Goal: Task Accomplishment & Management: Manage account settings

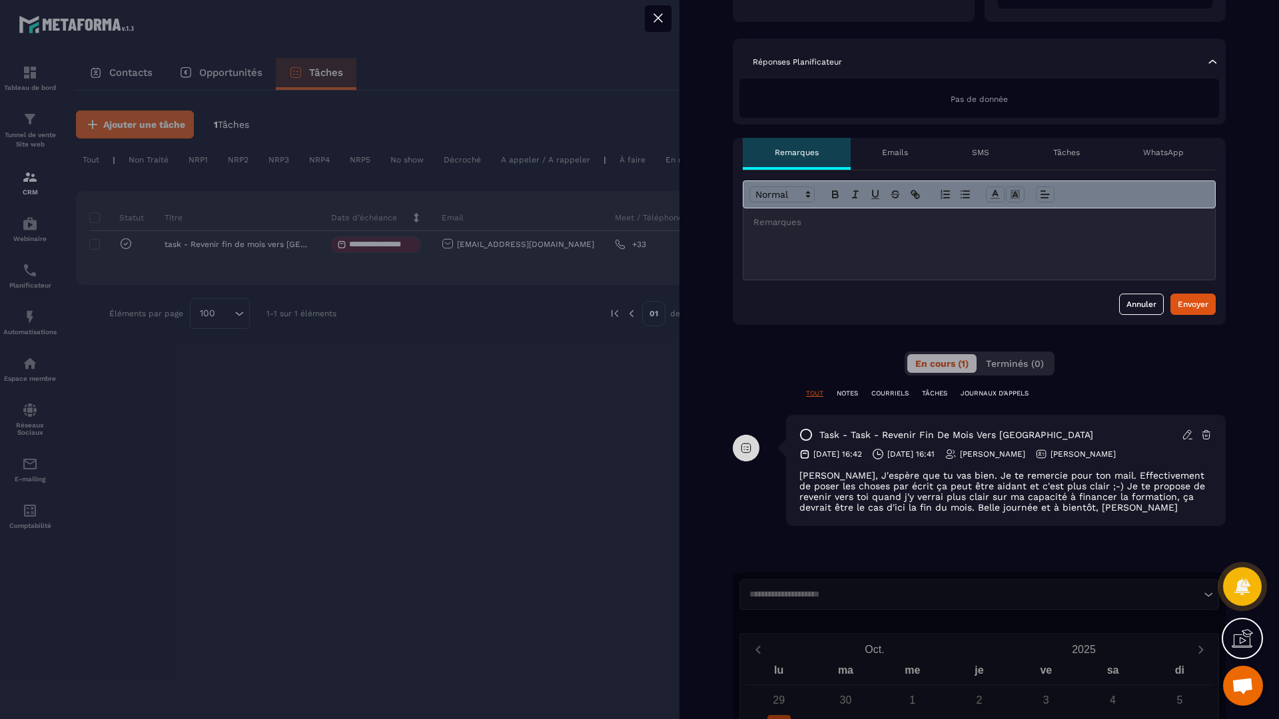
scroll to position [493, 0]
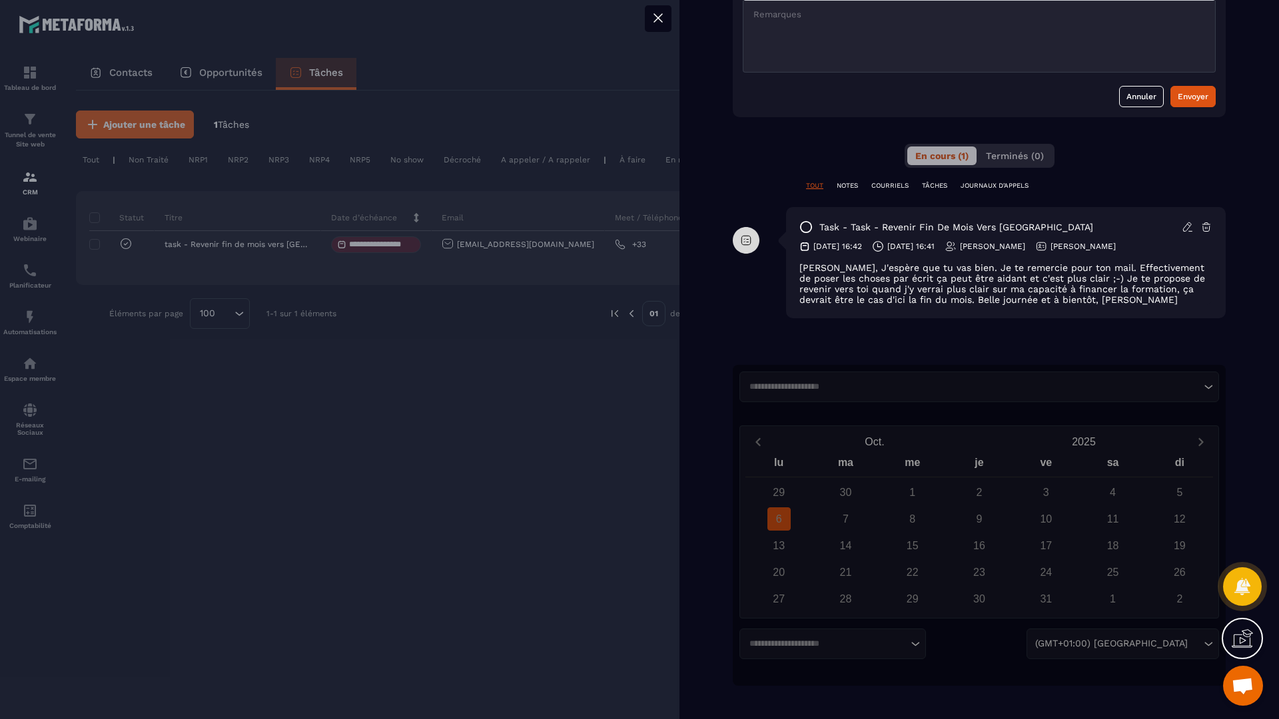
click at [488, 470] on div at bounding box center [639, 359] width 1279 height 719
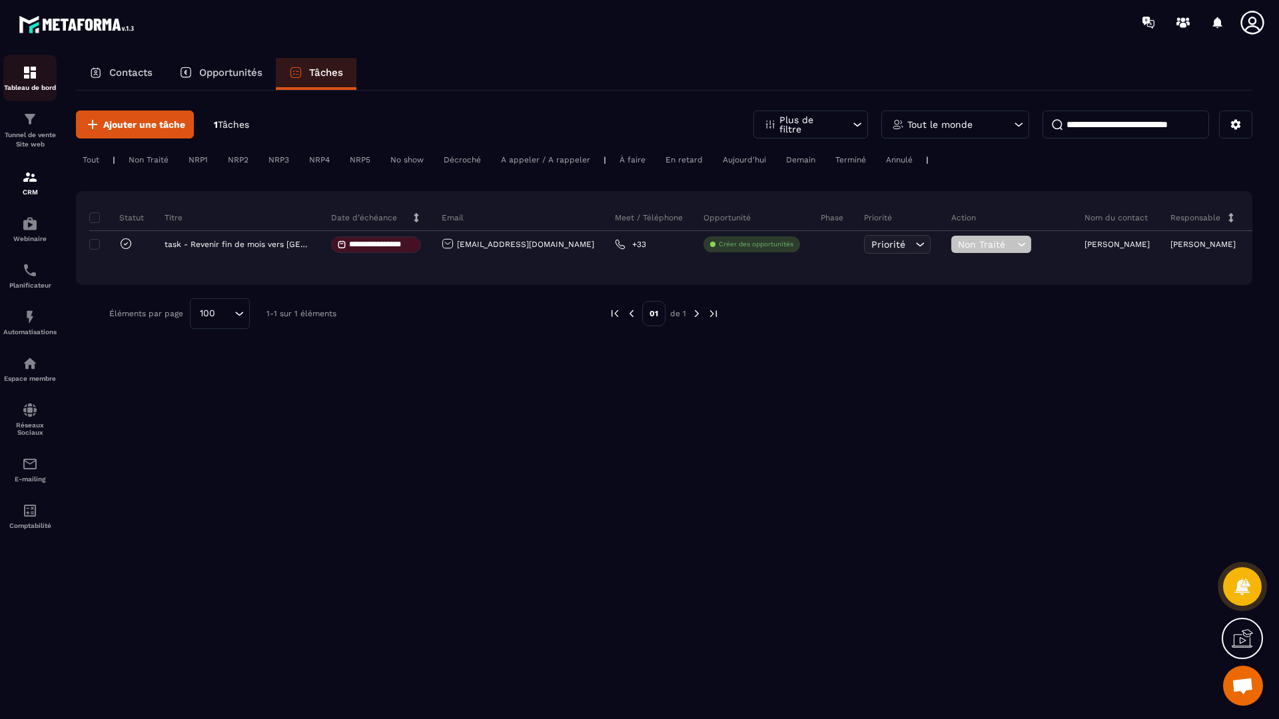
click at [15, 58] on link "Tableau de bord" at bounding box center [29, 78] width 53 height 47
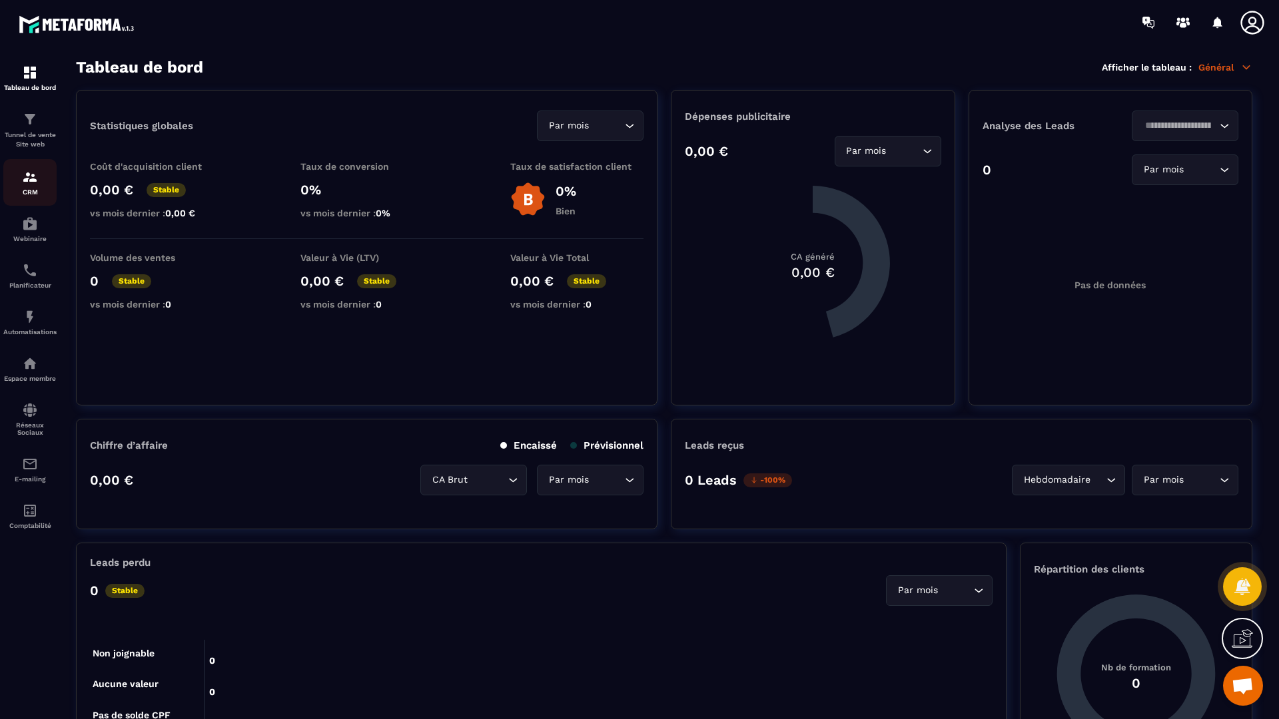
click at [18, 184] on div "CRM" at bounding box center [29, 182] width 53 height 27
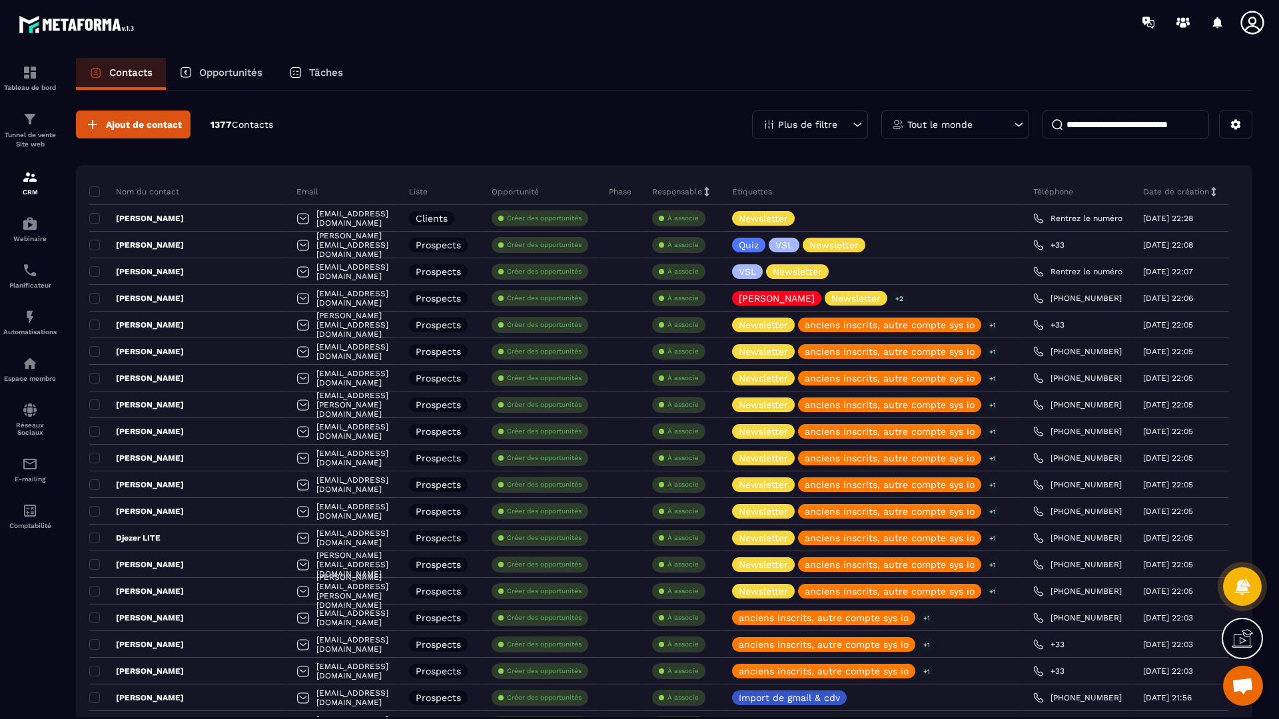
click at [835, 131] on div "Plus de filtre" at bounding box center [810, 125] width 116 height 28
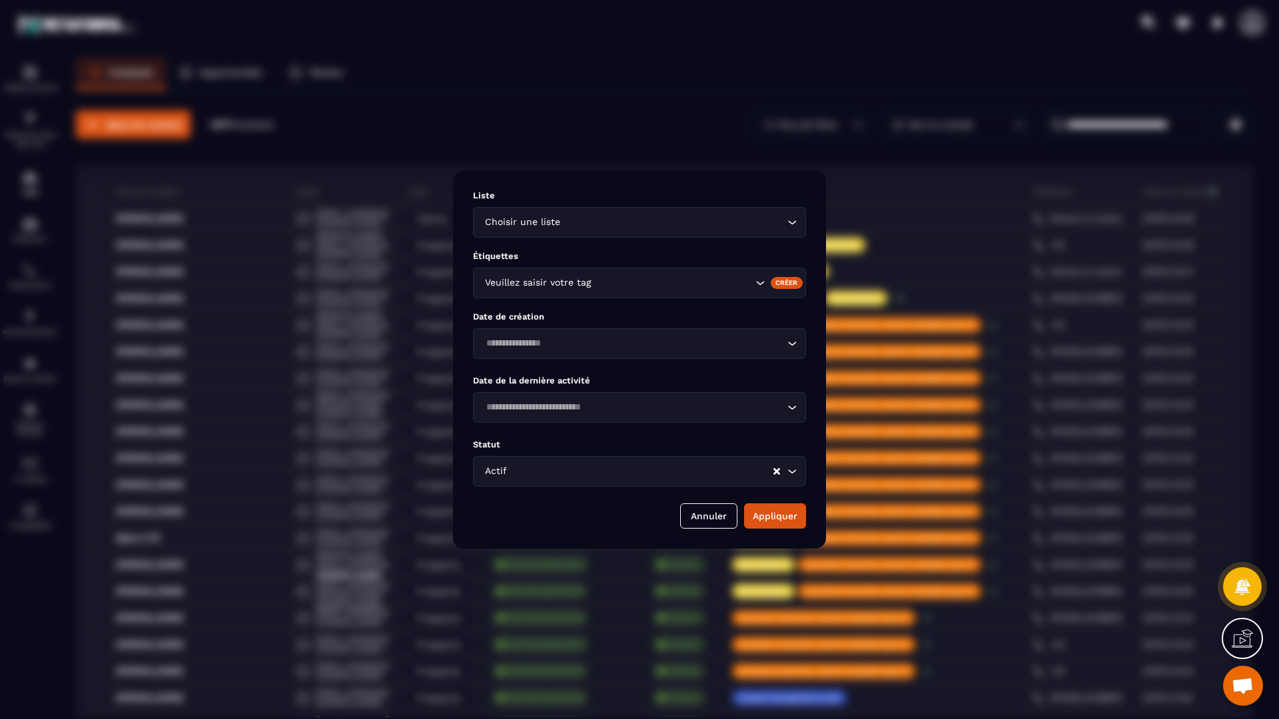
click at [705, 292] on div "Veuillez saisir votre tag" at bounding box center [639, 283] width 333 height 31
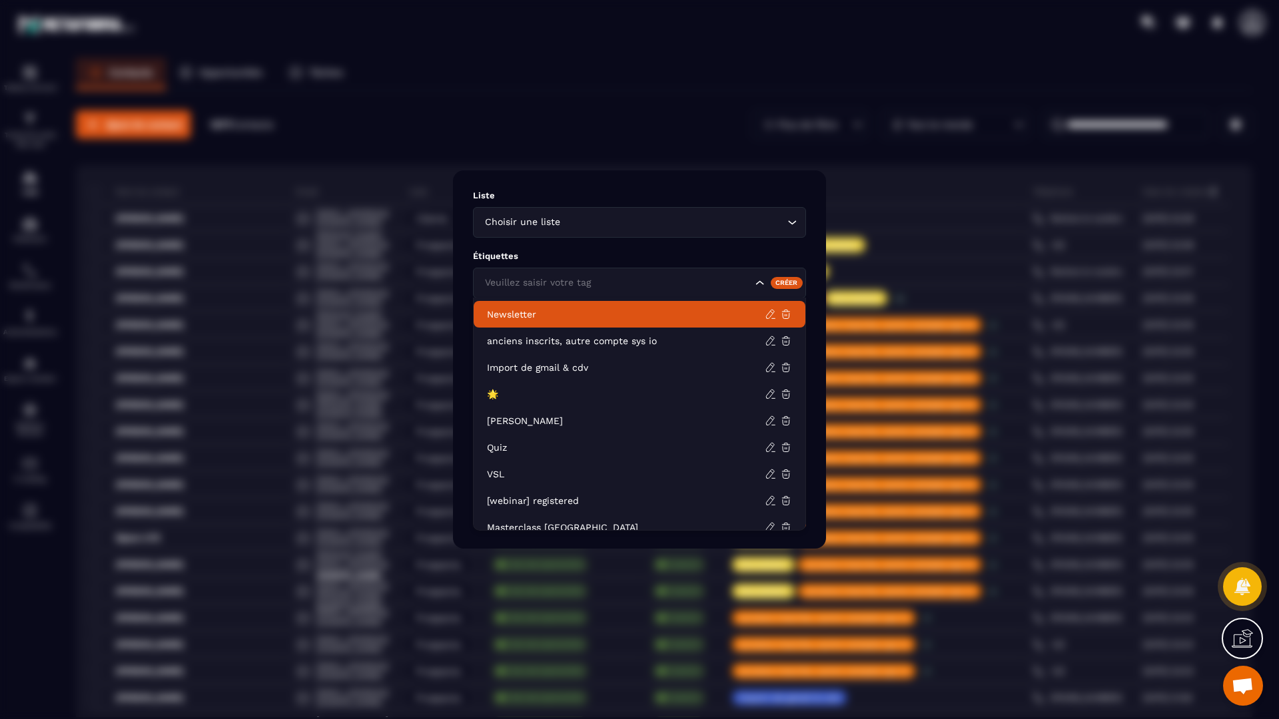
drag, startPoint x: 595, startPoint y: 344, endPoint x: 597, endPoint y: 310, distance: 34.0
click at [597, 310] on ul "Newsletter anciens inscrits, autre compte sys io Import de gmail & cdv 🌟 Vente …" at bounding box center [639, 414] width 333 height 233
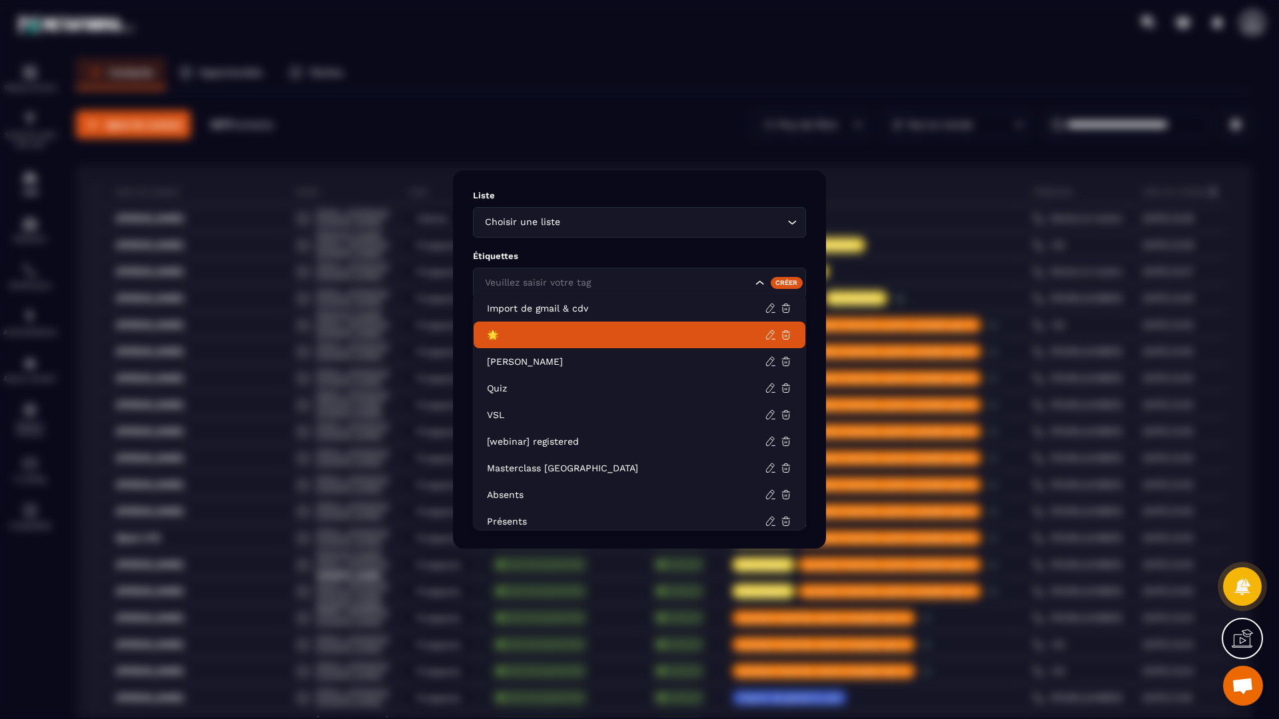
scroll to position [57, 0]
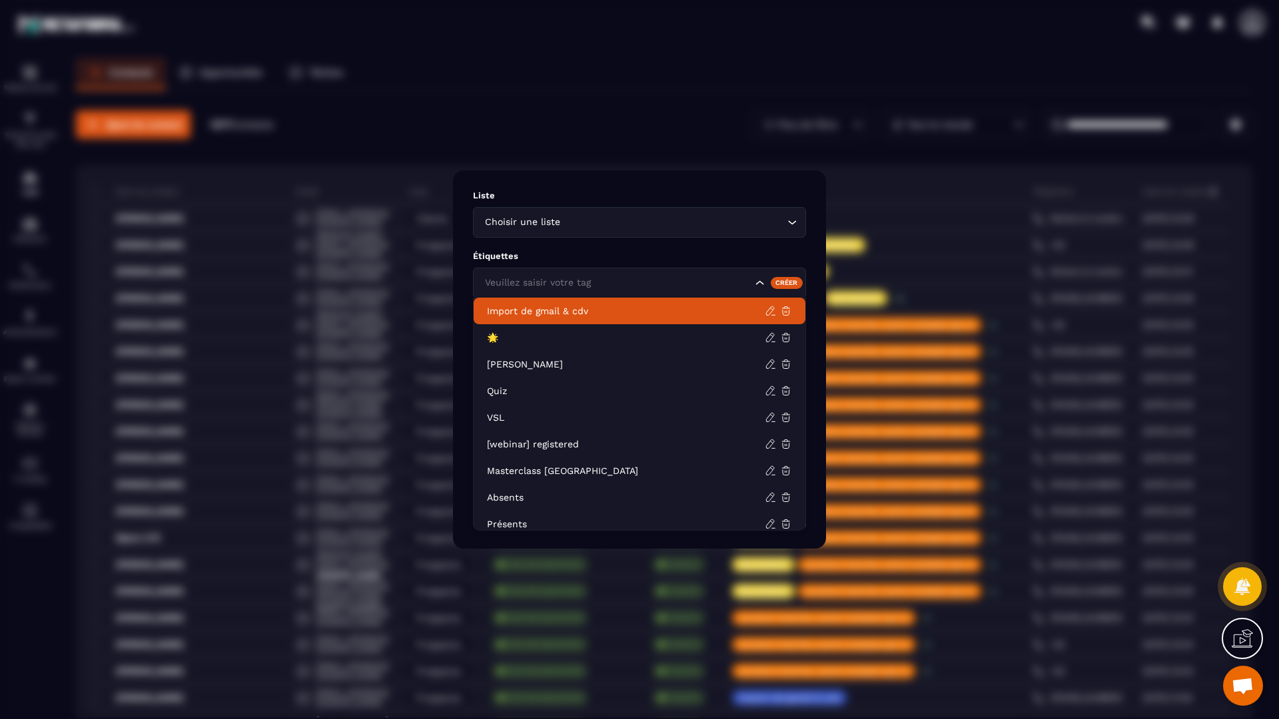
drag, startPoint x: 508, startPoint y: 337, endPoint x: 615, endPoint y: 274, distance: 124.2
click at [615, 274] on body "Tableau de bord Tunnel de vente Site web CRM Webinaire Planificateur Automatisa…" at bounding box center [639, 359] width 1279 height 719
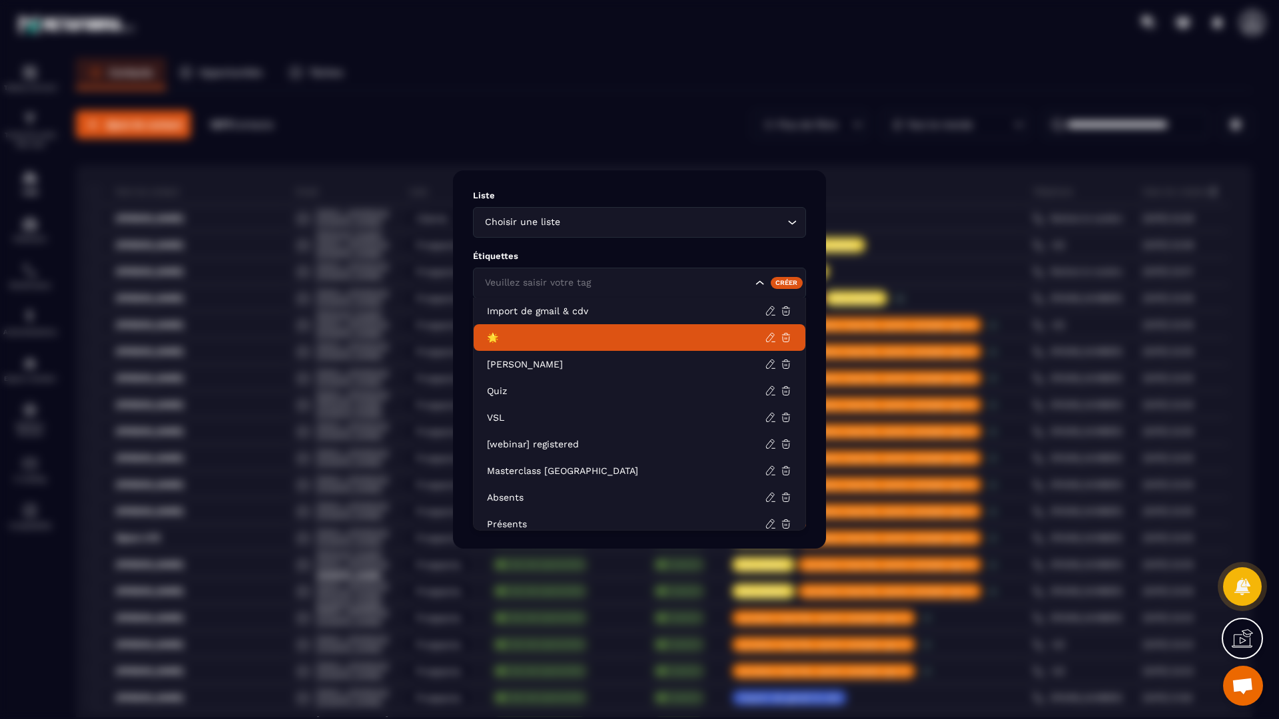
click at [550, 337] on p "🌟" at bounding box center [626, 337] width 278 height 13
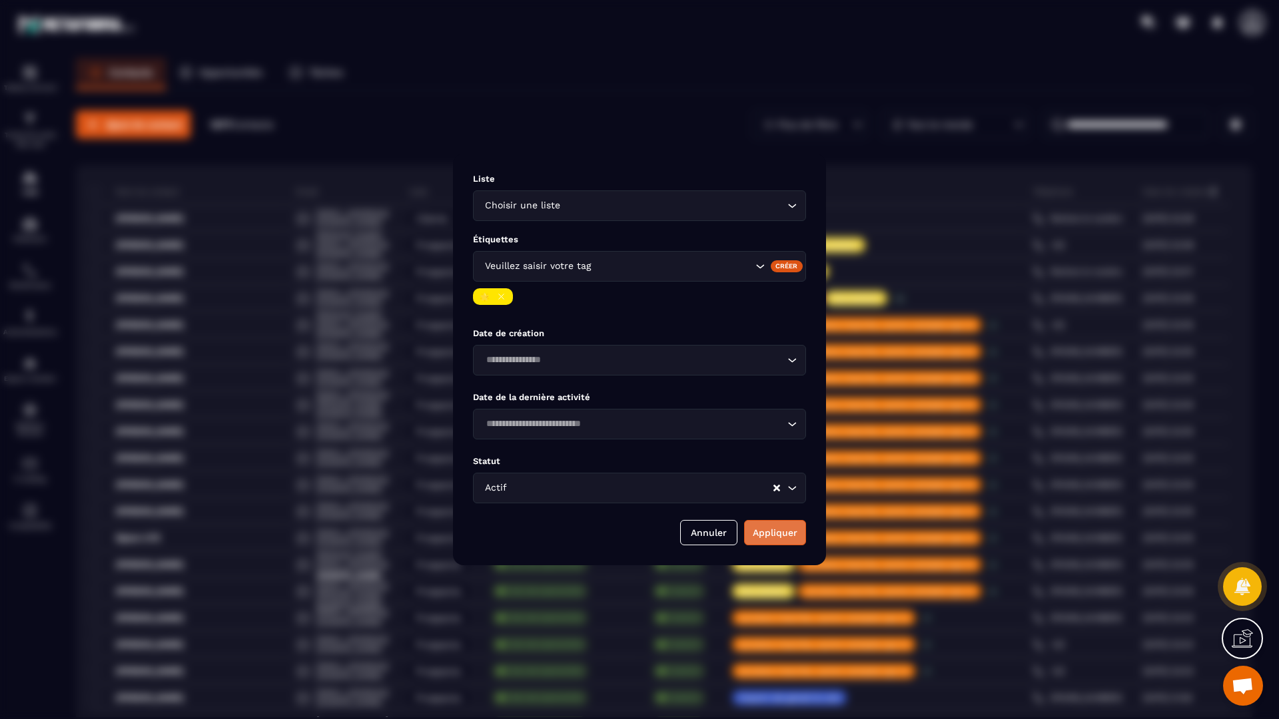
click at [778, 536] on button "Appliquer" at bounding box center [775, 532] width 62 height 25
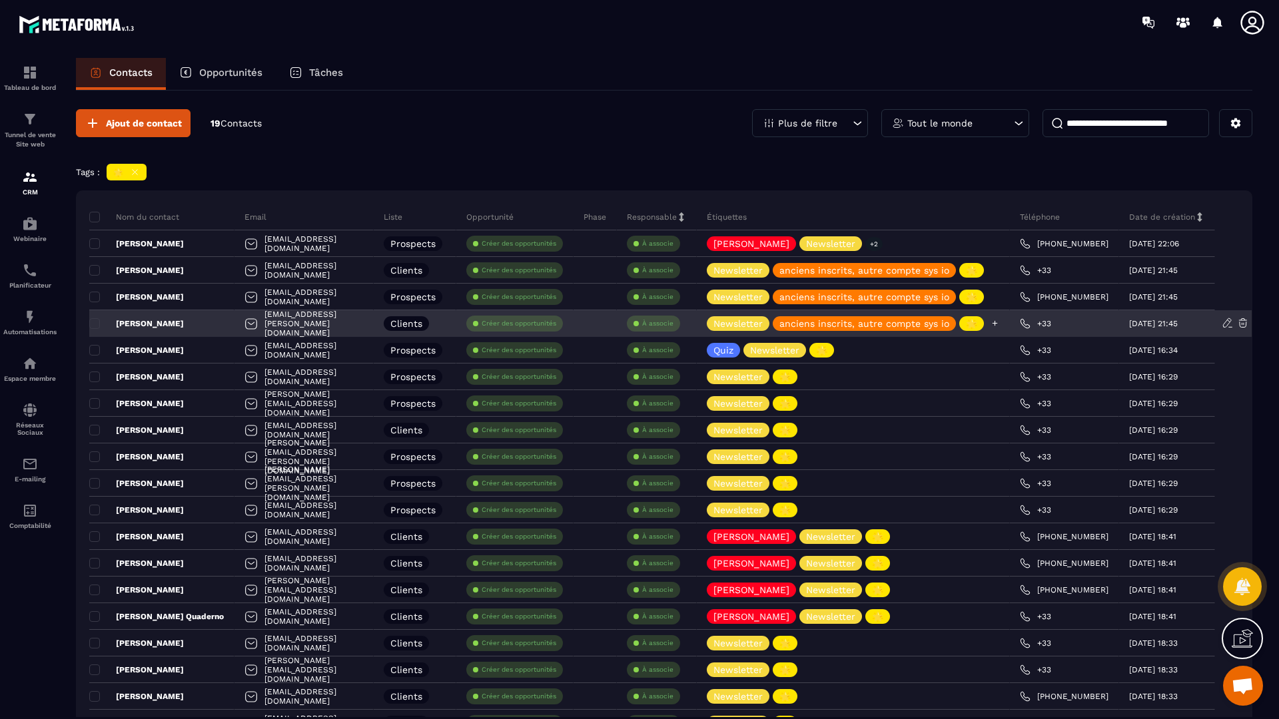
scroll to position [0, 0]
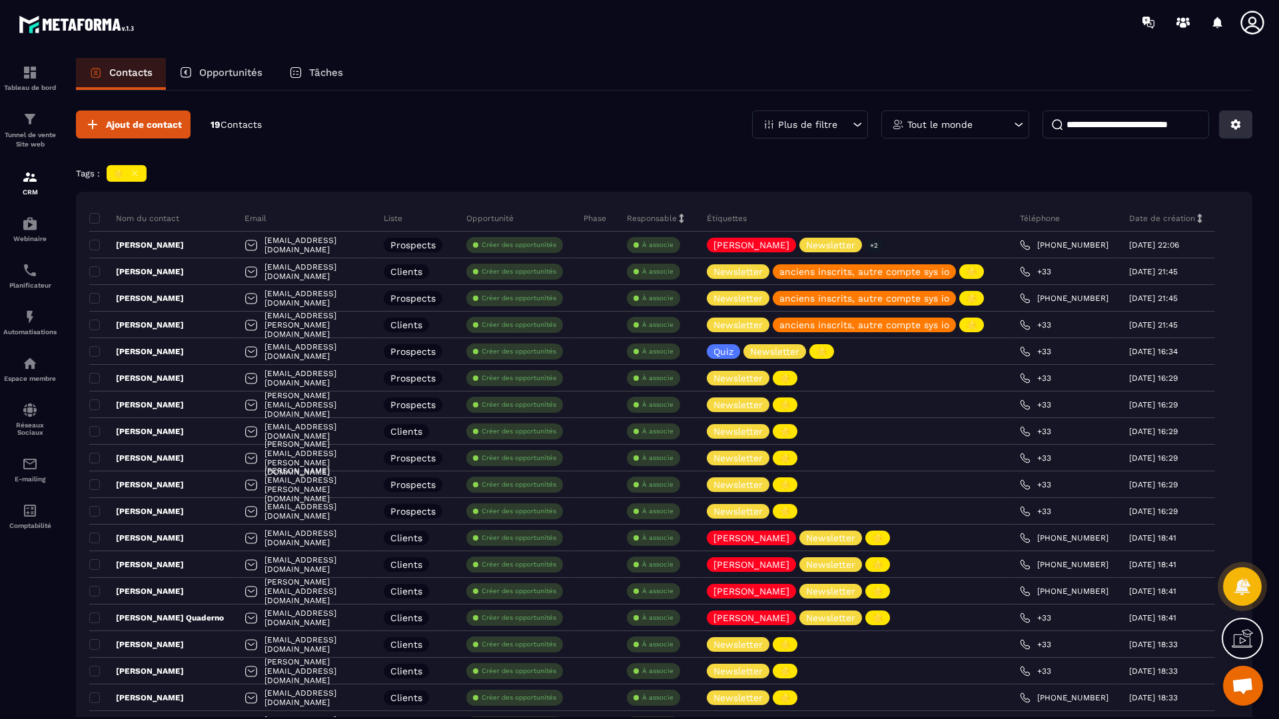
click at [1230, 126] on icon at bounding box center [1236, 125] width 12 height 12
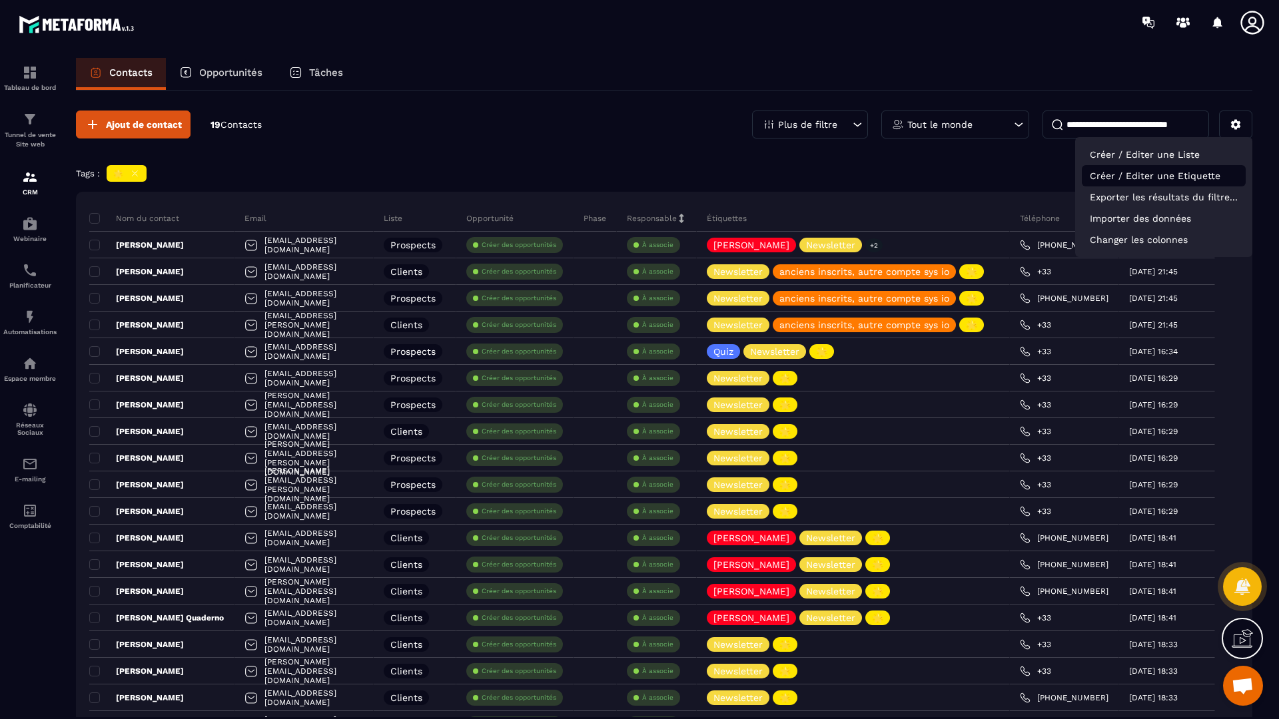
click at [1148, 173] on p "Créer / Editer une Etiquette" at bounding box center [1164, 175] width 164 height 21
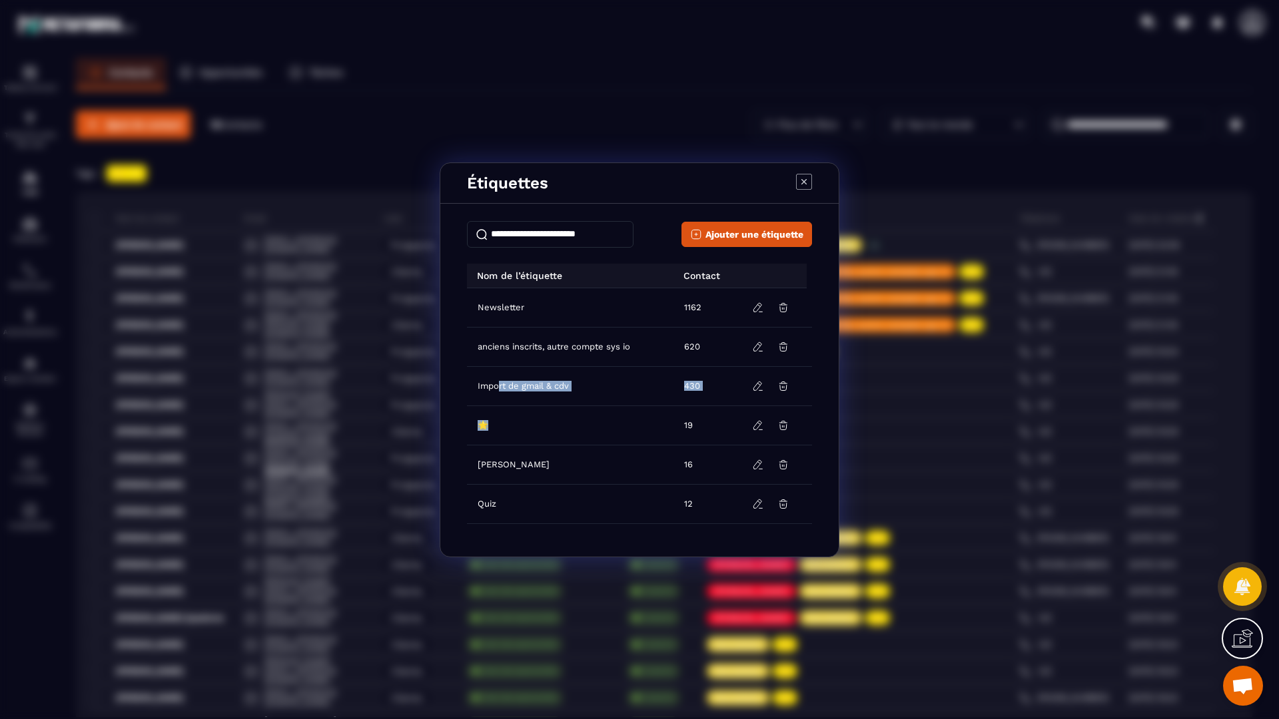
drag, startPoint x: 487, startPoint y: 427, endPoint x: 500, endPoint y: 382, distance: 47.0
click at [500, 382] on tbody "Newsletter 1162 anciens inscrits, autre compte sys io 620 Import de gmail & cdv…" at bounding box center [639, 523] width 345 height 471
click at [607, 432] on td "🌟" at bounding box center [571, 425] width 209 height 39
drag, startPoint x: 681, startPoint y: 430, endPoint x: 686, endPoint y: 390, distance: 40.2
click at [688, 389] on tbody "Newsletter 1162 anciens inscrits, autre compte sys io 620 Import de gmail & cdv…" at bounding box center [639, 523] width 345 height 471
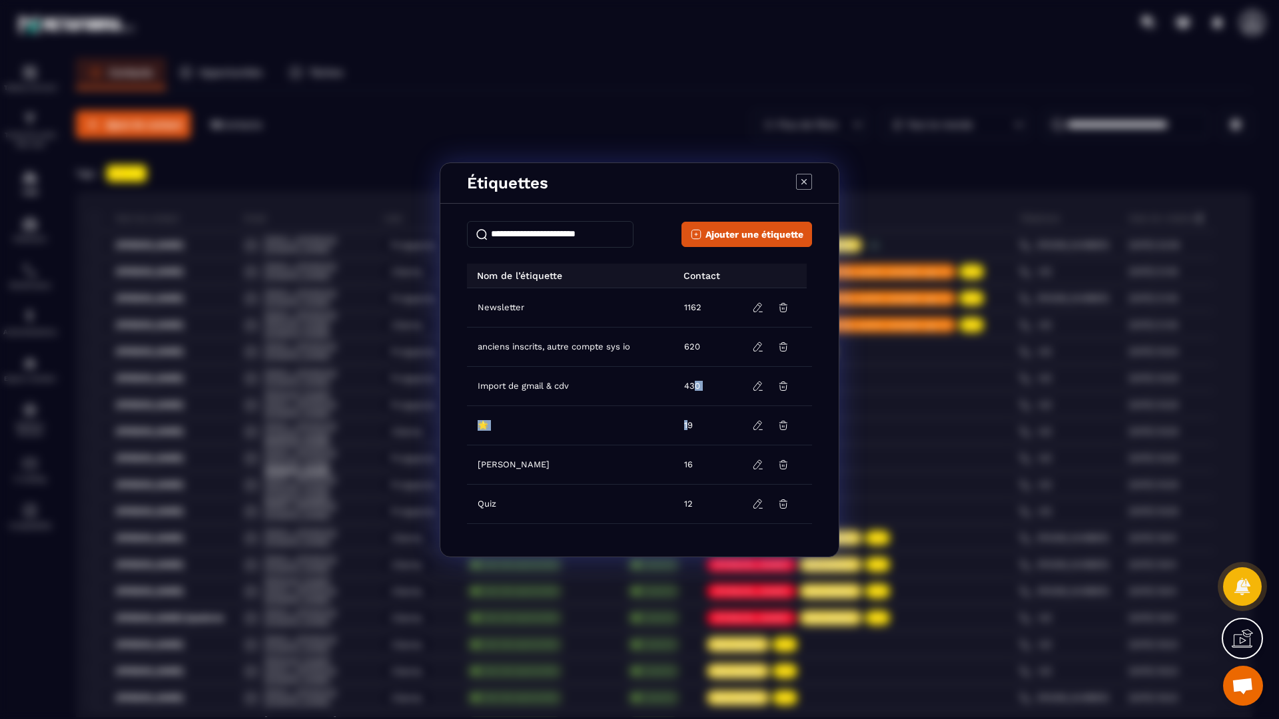
click at [521, 414] on td "🌟" at bounding box center [571, 425] width 209 height 39
click at [488, 426] on div "🌟" at bounding box center [483, 425] width 16 height 13
drag, startPoint x: 482, startPoint y: 424, endPoint x: 496, endPoint y: 383, distance: 43.6
click at [496, 385] on tbody "Newsletter 1162 anciens inscrits, autre compte sys io 620 Import de gmail & cdv…" at bounding box center [639, 523] width 345 height 471
click at [569, 305] on td "Newsletter" at bounding box center [571, 307] width 209 height 39
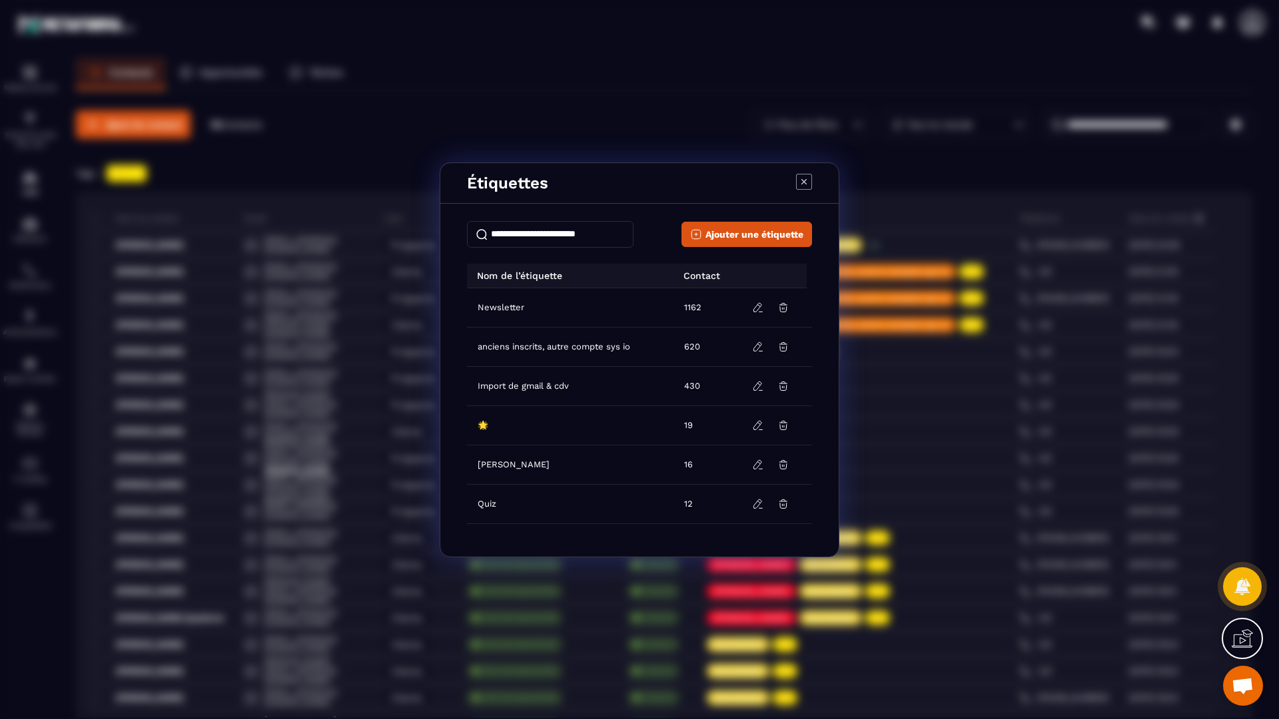
click at [811, 189] on div "Modal window" at bounding box center [804, 183] width 16 height 19
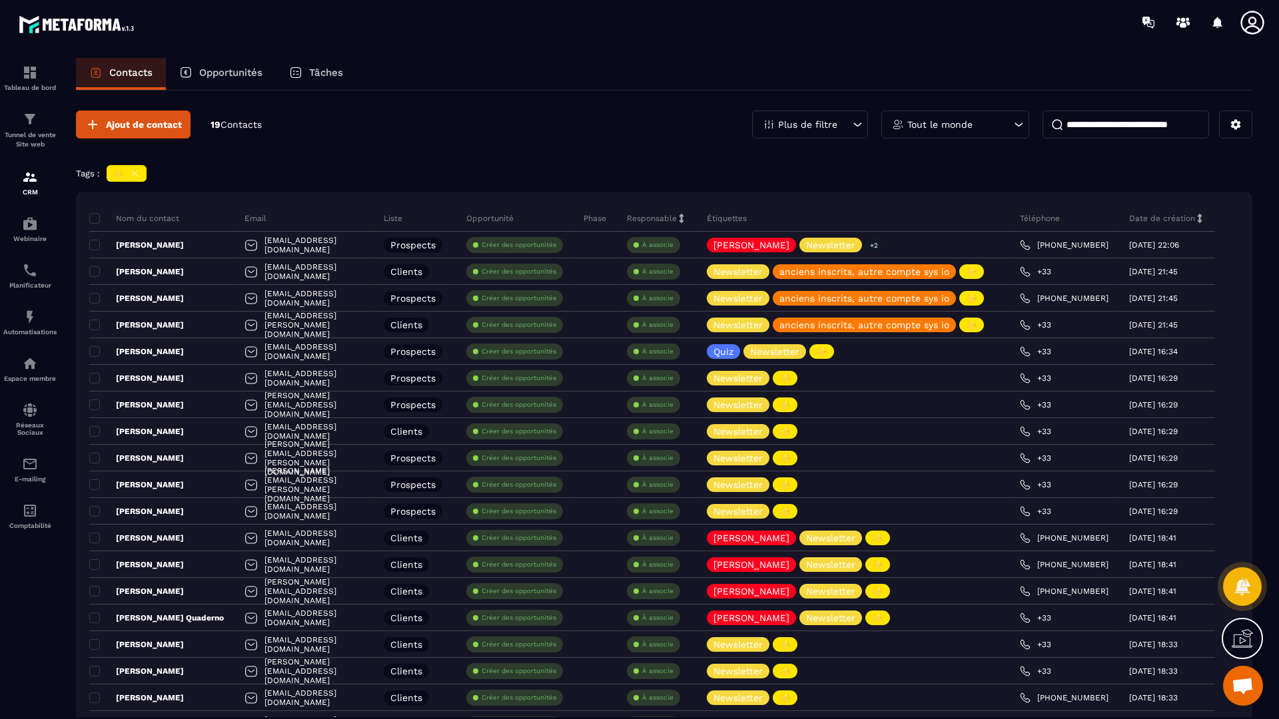
click at [970, 119] on div "Tout le monde" at bounding box center [955, 125] width 148 height 28
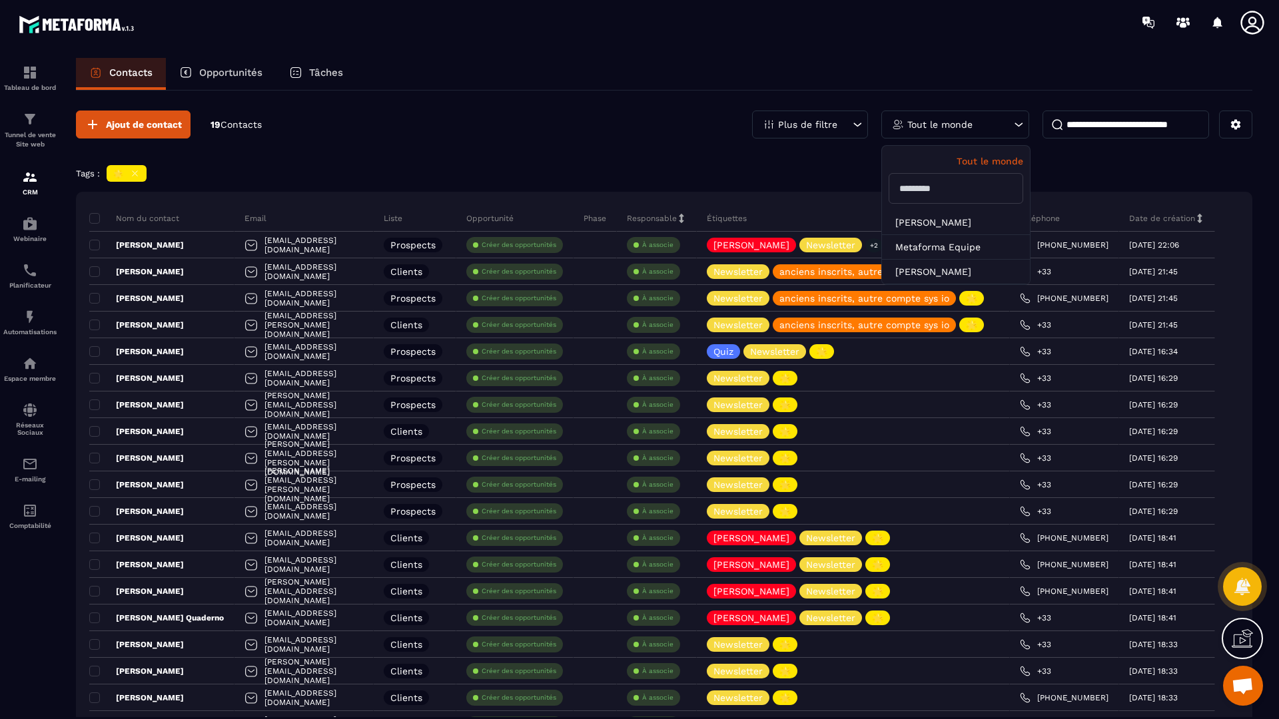
click at [970, 119] on div "Tout le monde" at bounding box center [955, 125] width 148 height 28
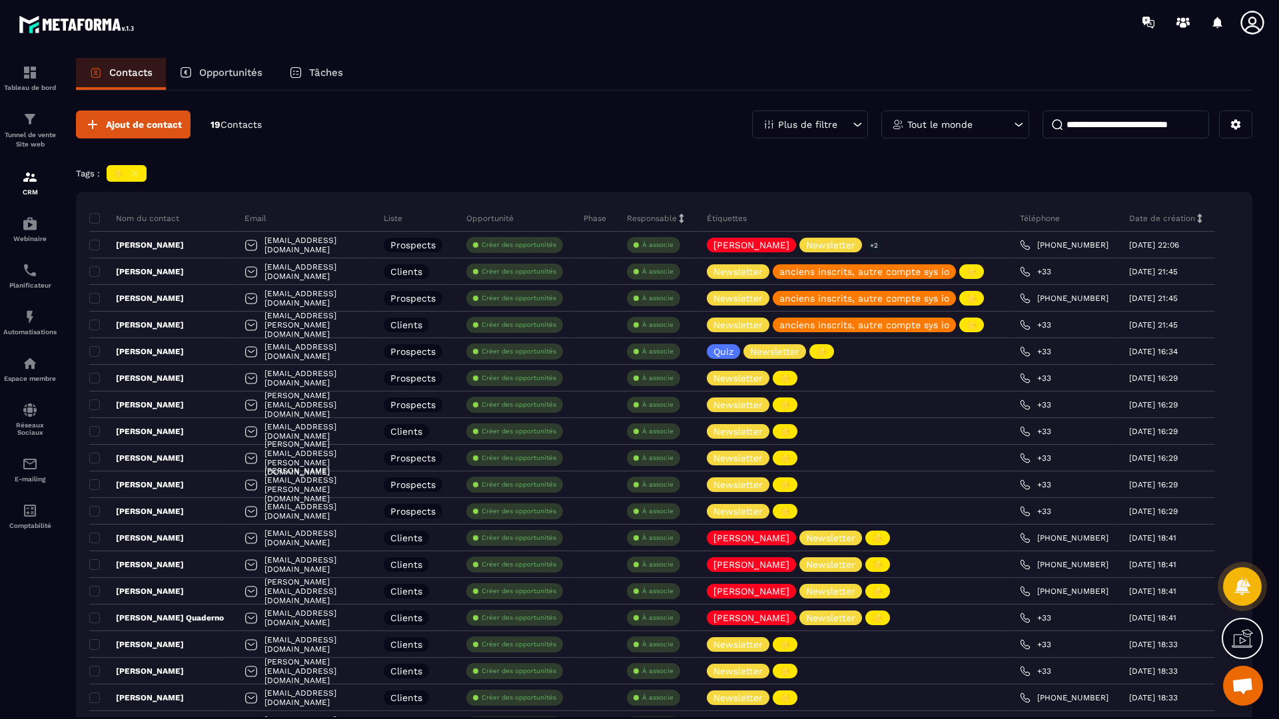
click at [851, 119] on icon at bounding box center [857, 124] width 13 height 13
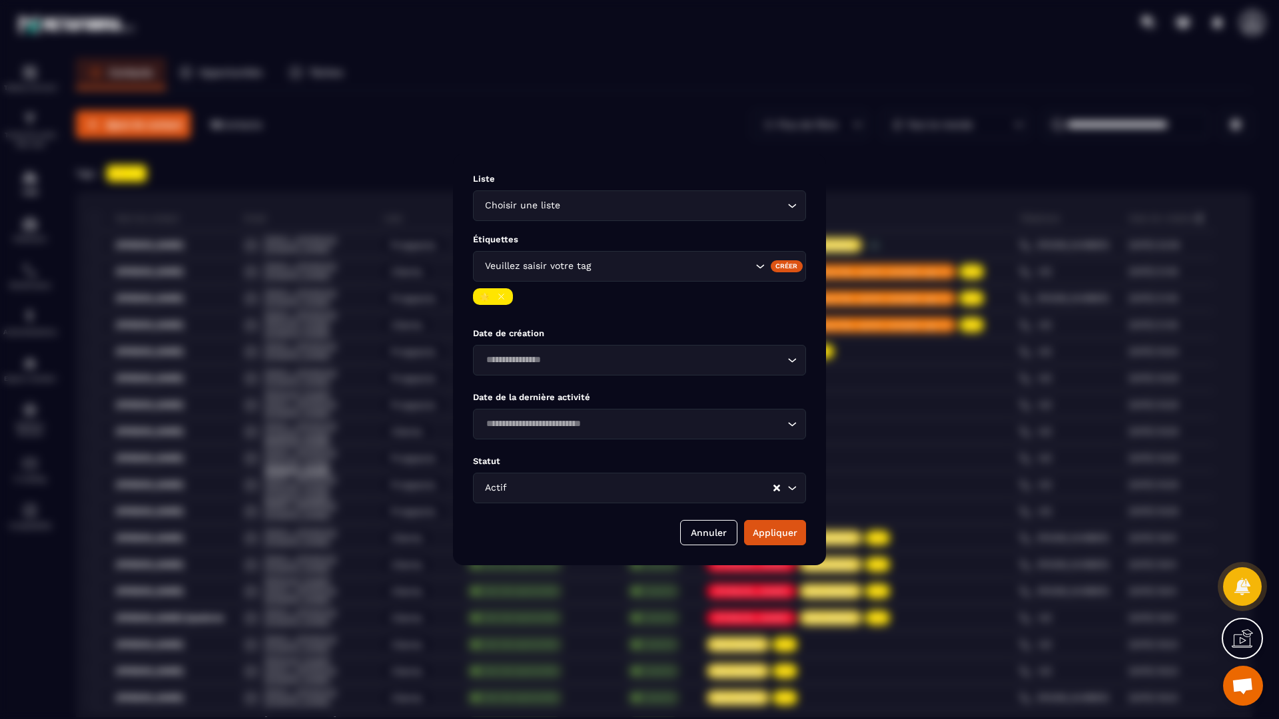
click at [883, 147] on div "Modal window" at bounding box center [639, 359] width 1279 height 719
click at [731, 537] on button "Annuler" at bounding box center [708, 532] width 57 height 25
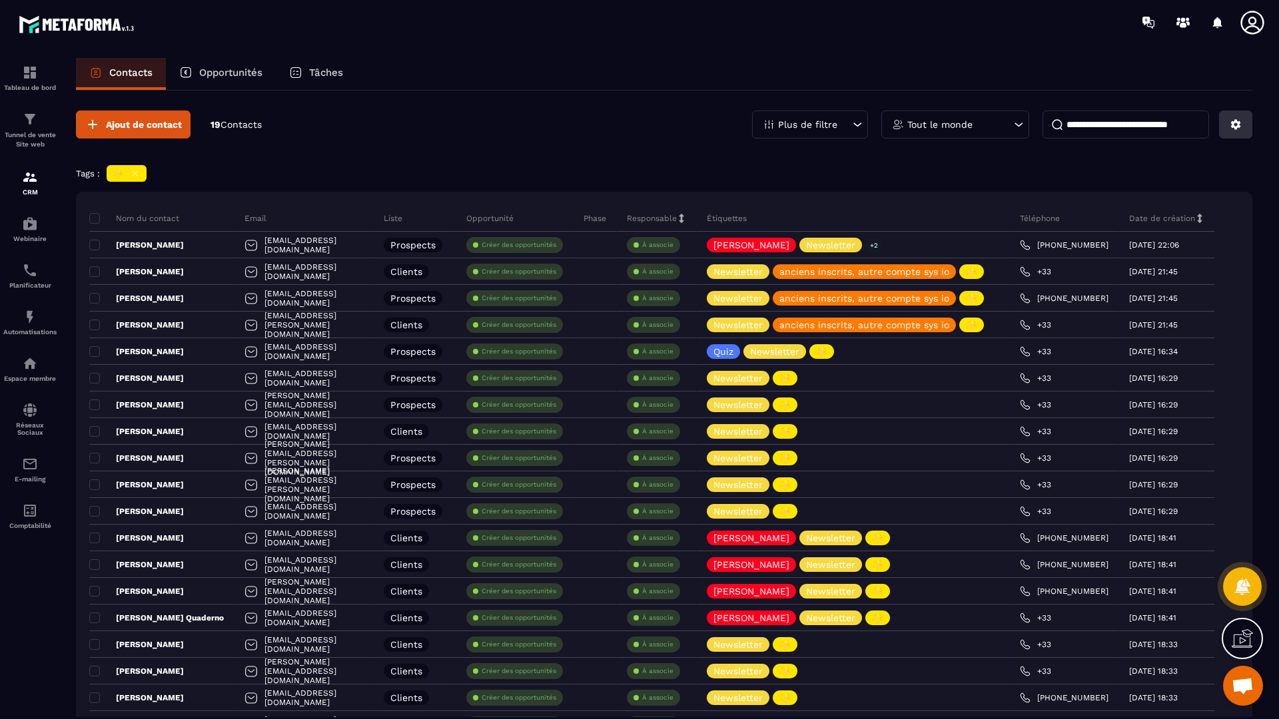
click at [1237, 129] on icon at bounding box center [1236, 125] width 12 height 12
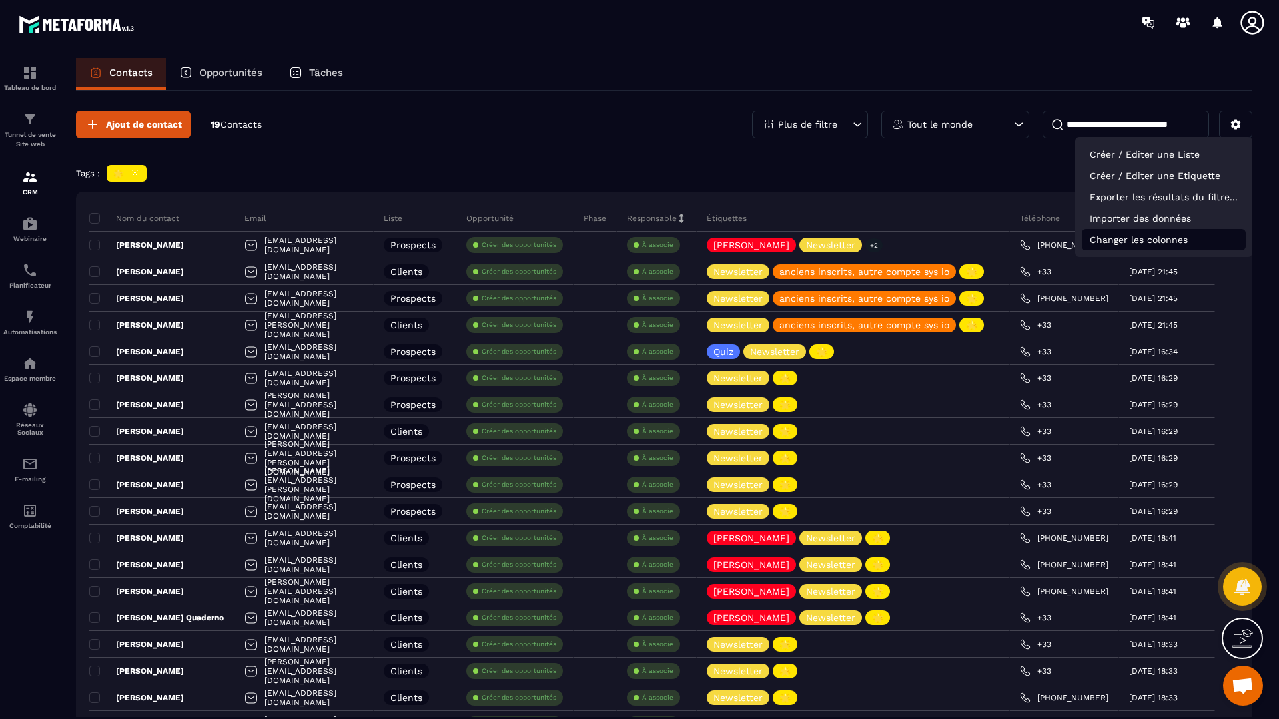
click at [1133, 242] on p "Changer les colonnes" at bounding box center [1164, 239] width 164 height 21
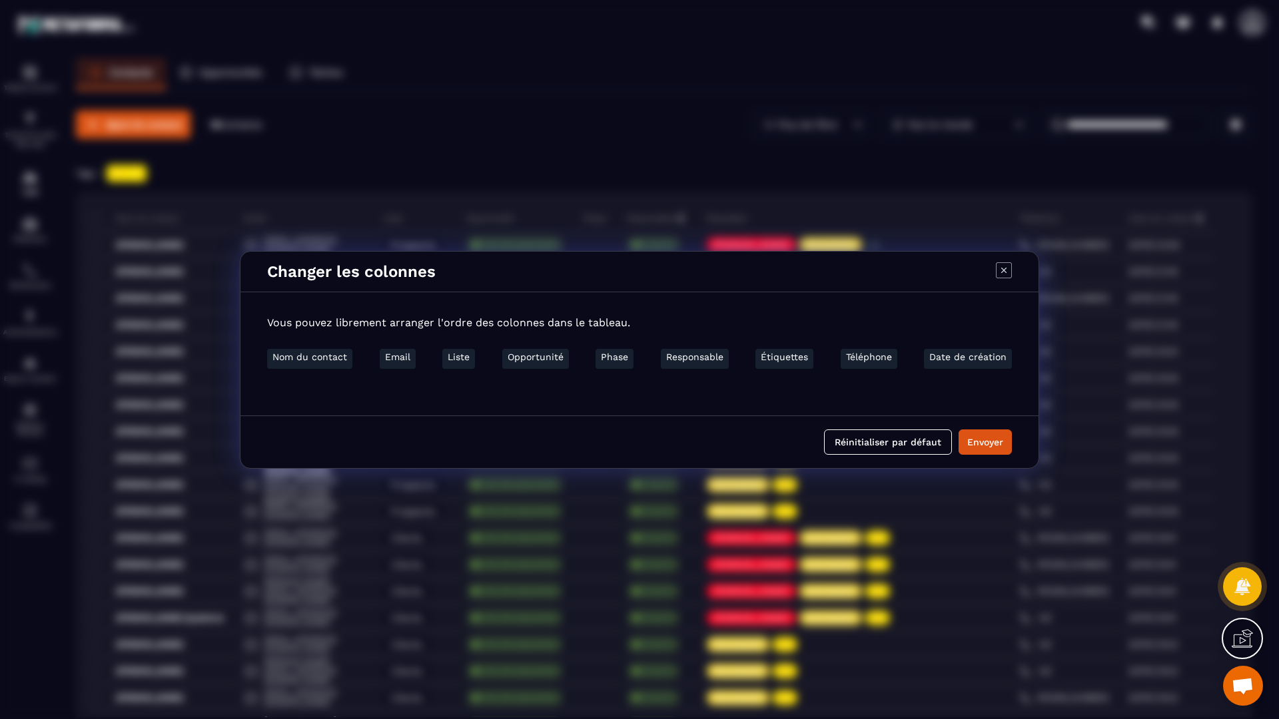
click at [1006, 272] on icon "Modal window" at bounding box center [1004, 270] width 16 height 16
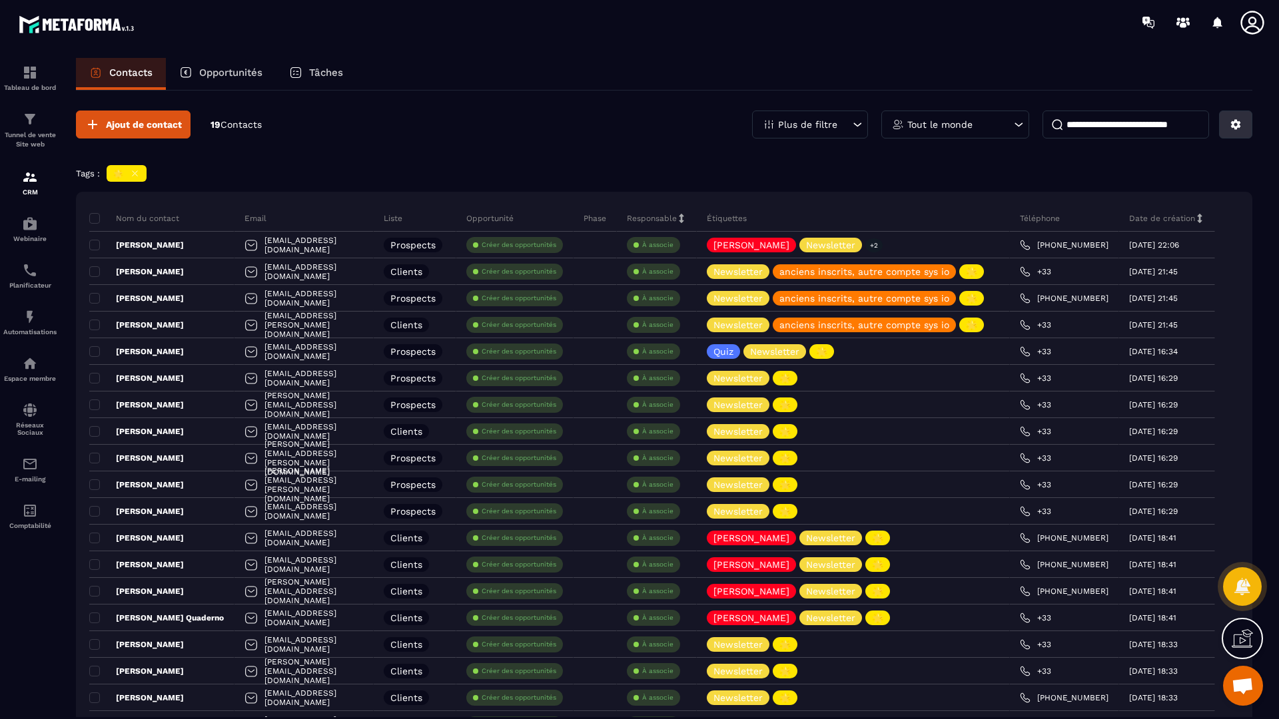
click at [1229, 117] on button at bounding box center [1235, 125] width 33 height 28
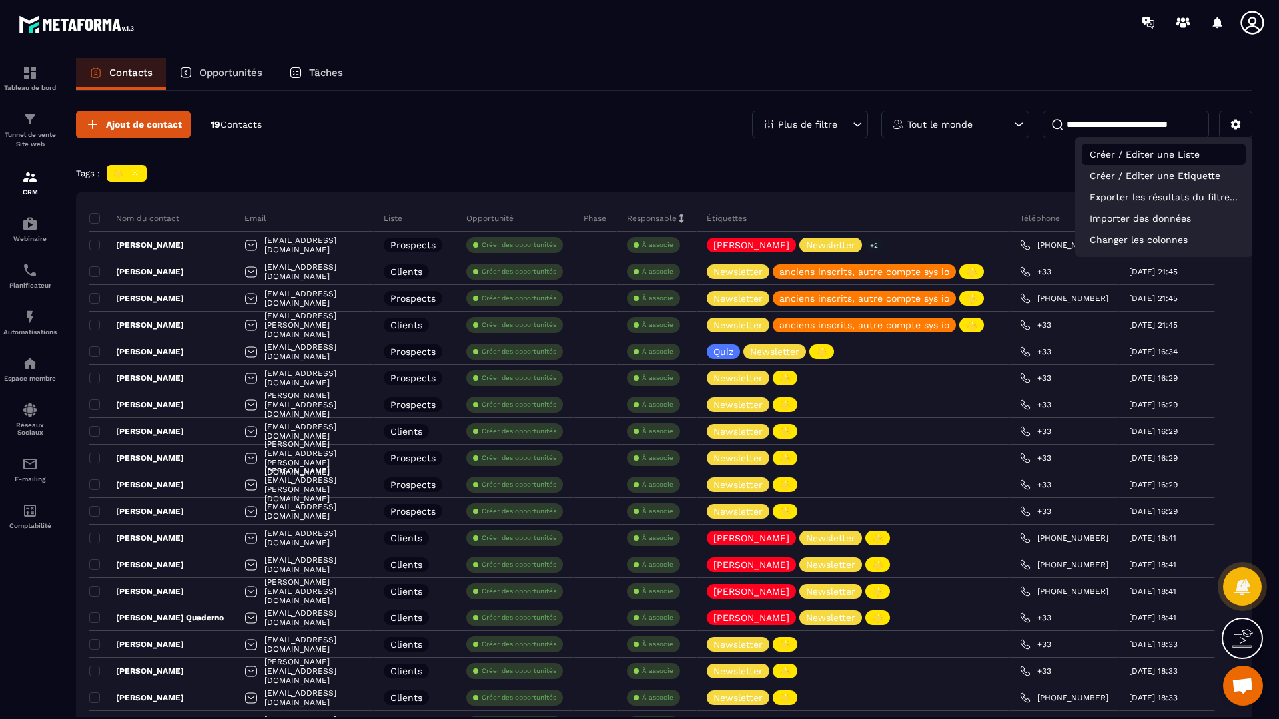
click at [1124, 152] on p "Créer / Editer une Liste" at bounding box center [1164, 154] width 164 height 21
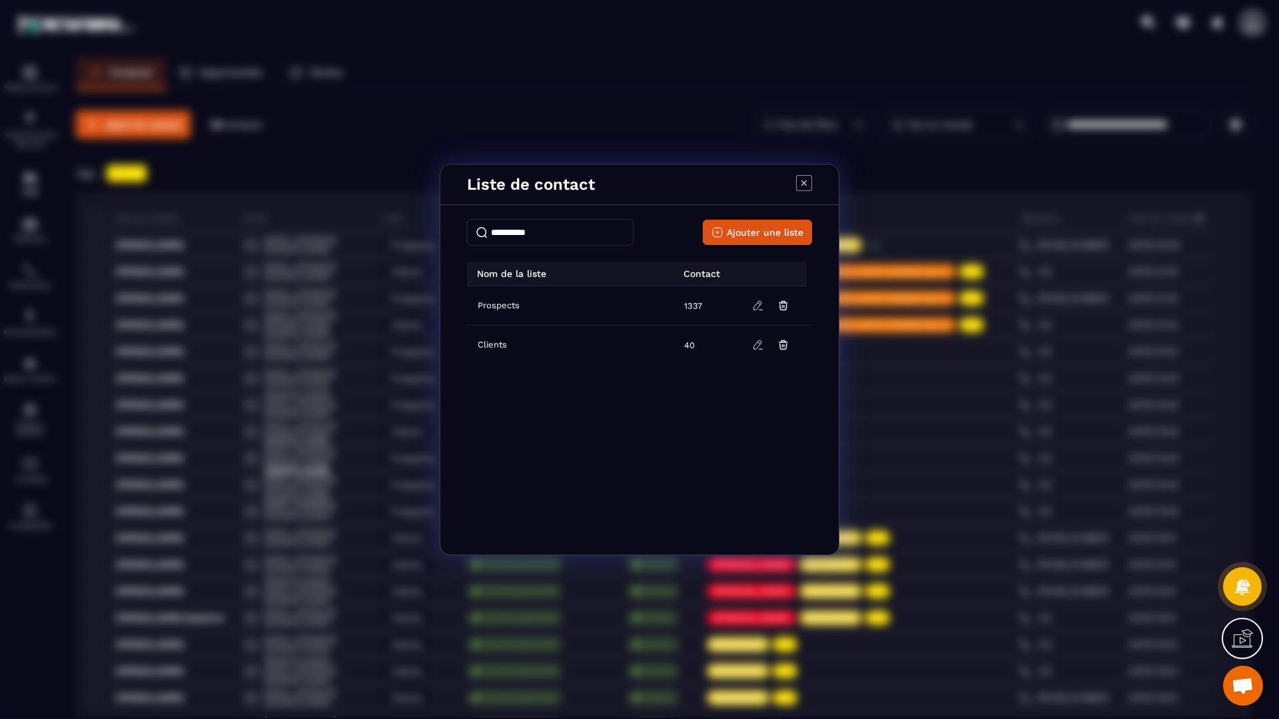
click at [810, 184] on icon "Modal window" at bounding box center [804, 183] width 16 height 16
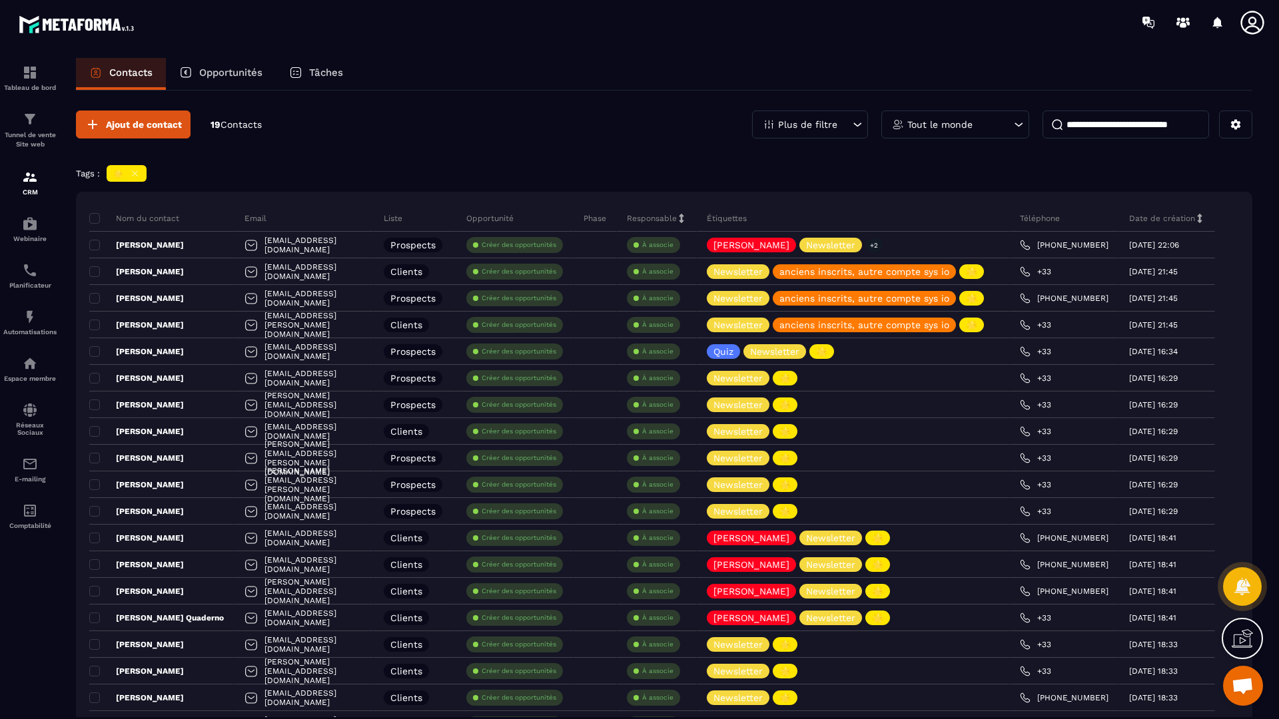
click at [1182, 126] on input at bounding box center [1125, 125] width 167 height 28
click at [1237, 123] on icon at bounding box center [1236, 125] width 10 height 10
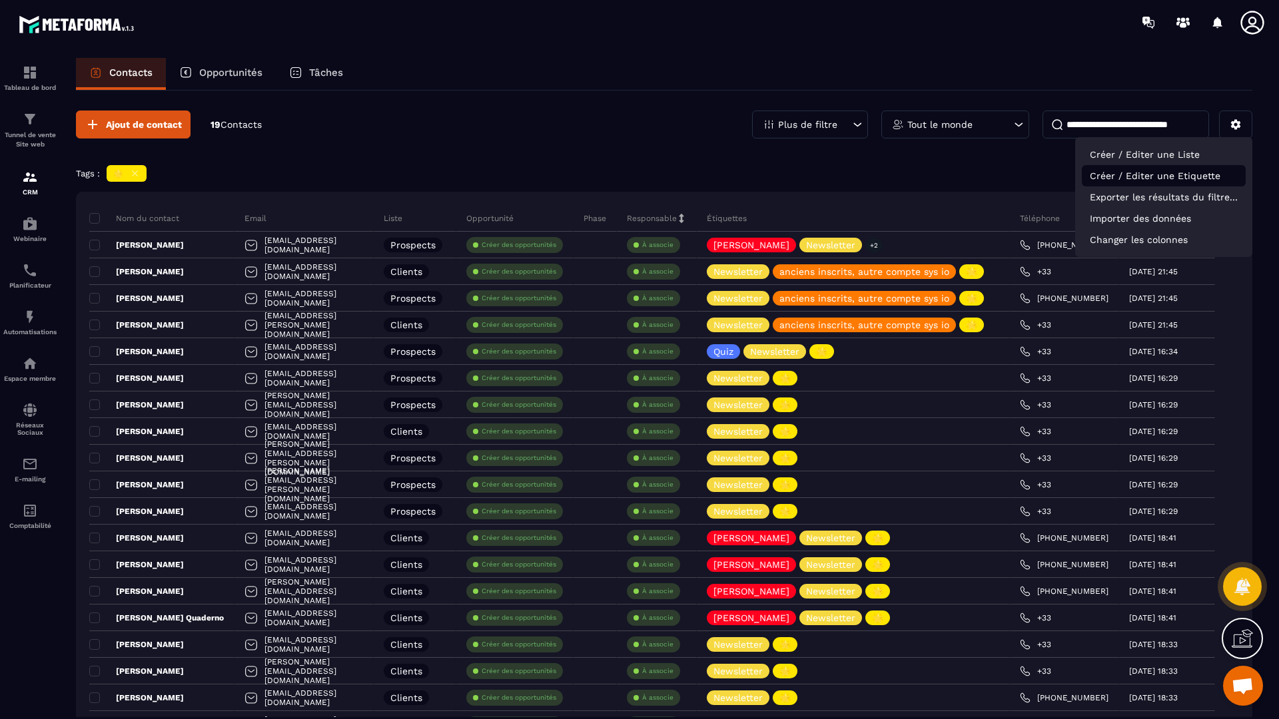
click at [1134, 177] on p "Créer / Editer une Etiquette" at bounding box center [1164, 175] width 164 height 21
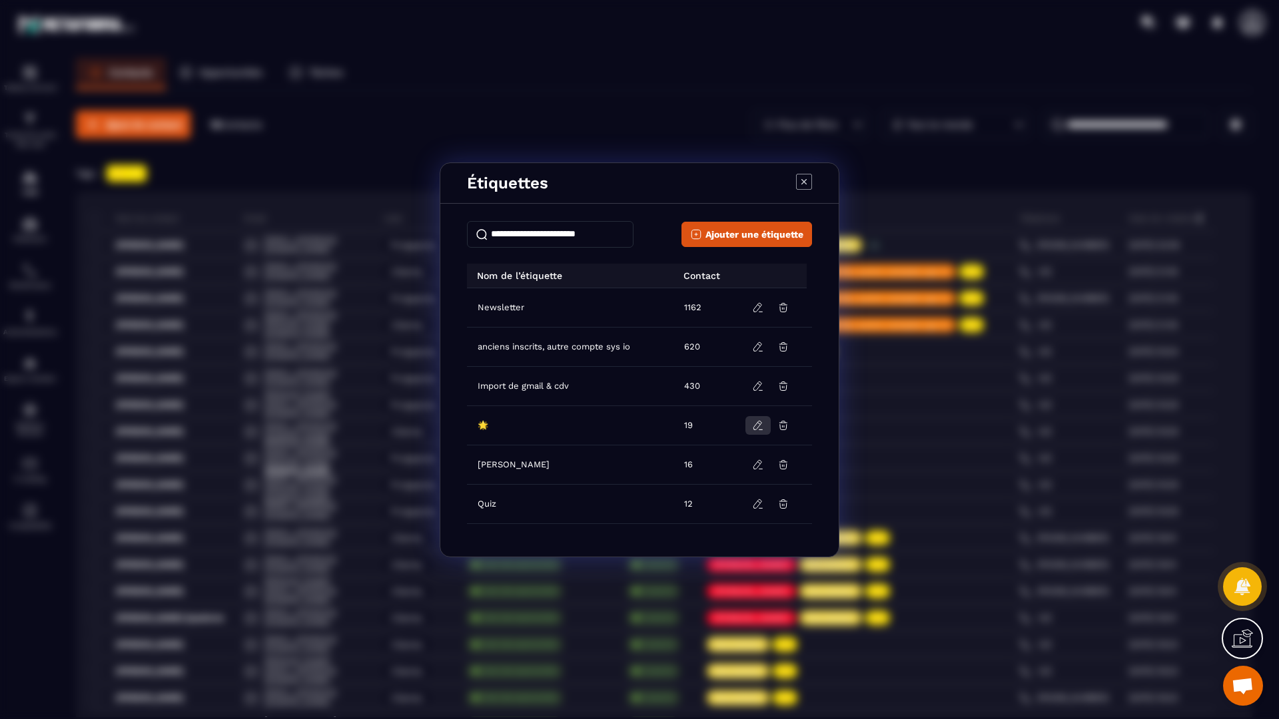
click at [757, 423] on icon "Modal window" at bounding box center [758, 423] width 3 height 2
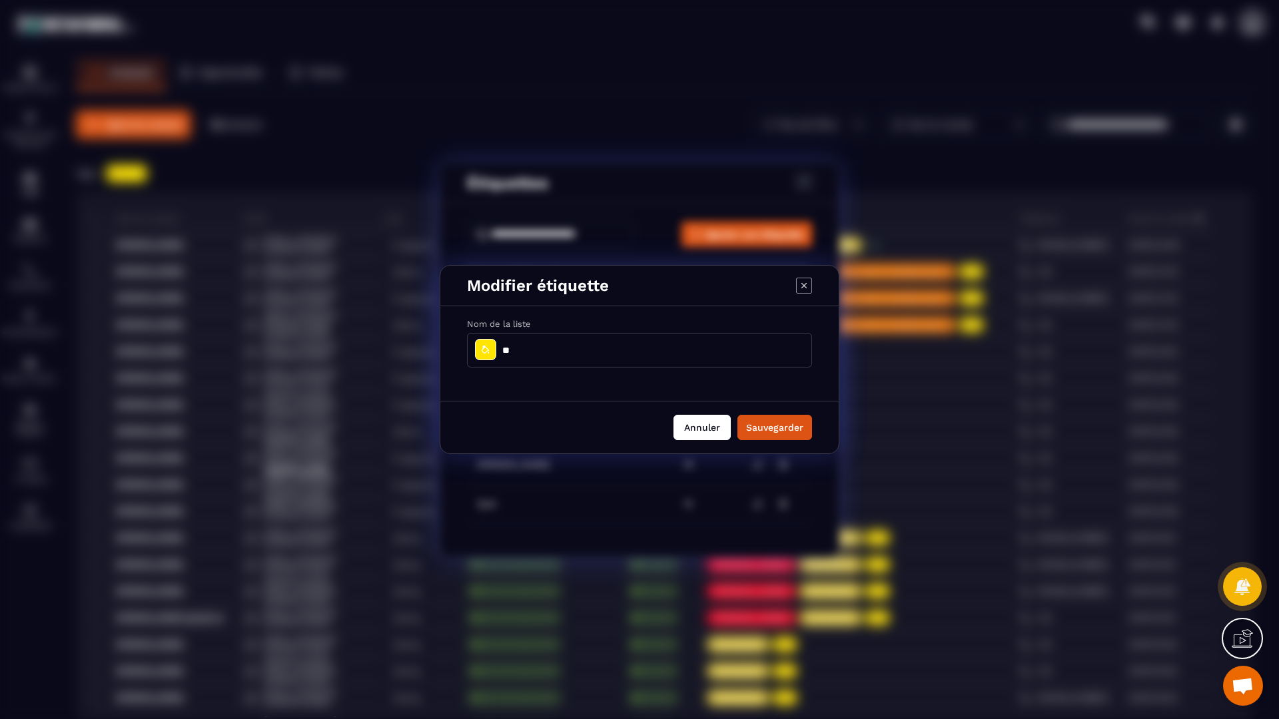
click at [714, 438] on button "Annuler" at bounding box center [701, 427] width 57 height 25
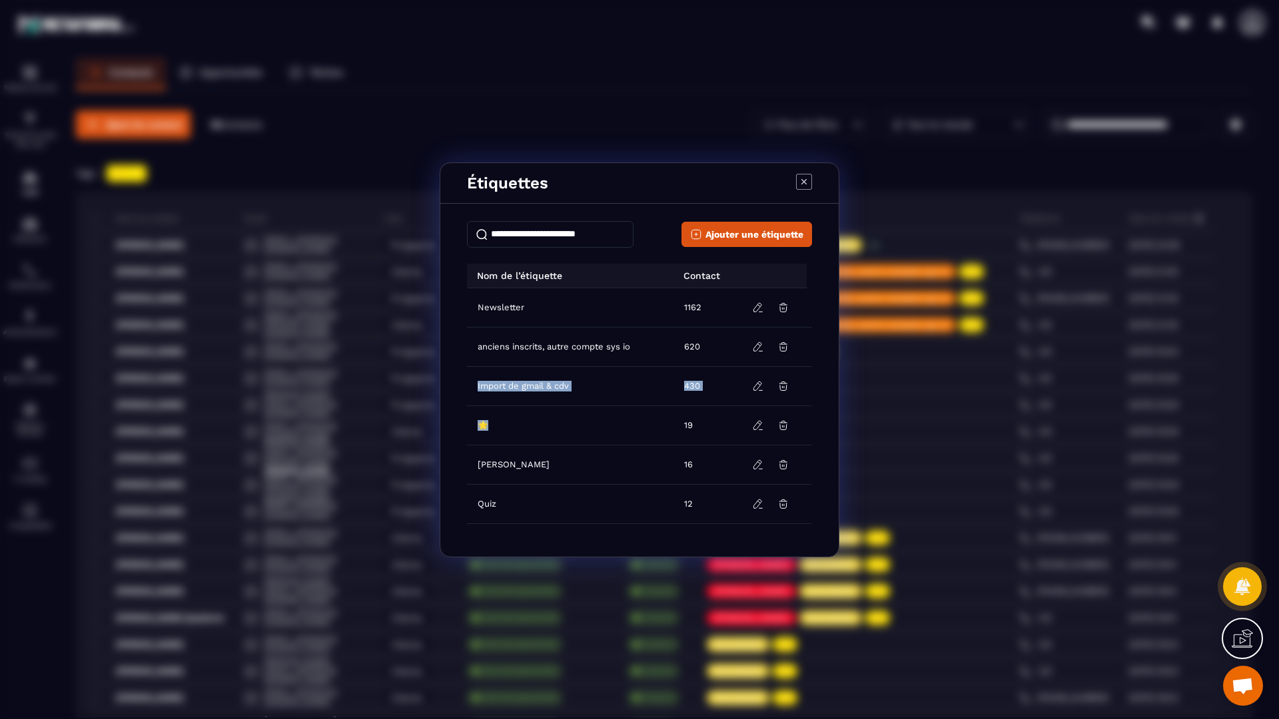
drag, startPoint x: 527, startPoint y: 431, endPoint x: 560, endPoint y: 373, distance: 66.8
click at [560, 373] on tbody "Newsletter 1162 anciens inscrits, autre compte sys io 620 Import de gmail & cdv…" at bounding box center [639, 523] width 345 height 471
click at [647, 316] on td "Newsletter" at bounding box center [571, 307] width 209 height 39
click at [806, 185] on icon "Modal window" at bounding box center [804, 182] width 16 height 16
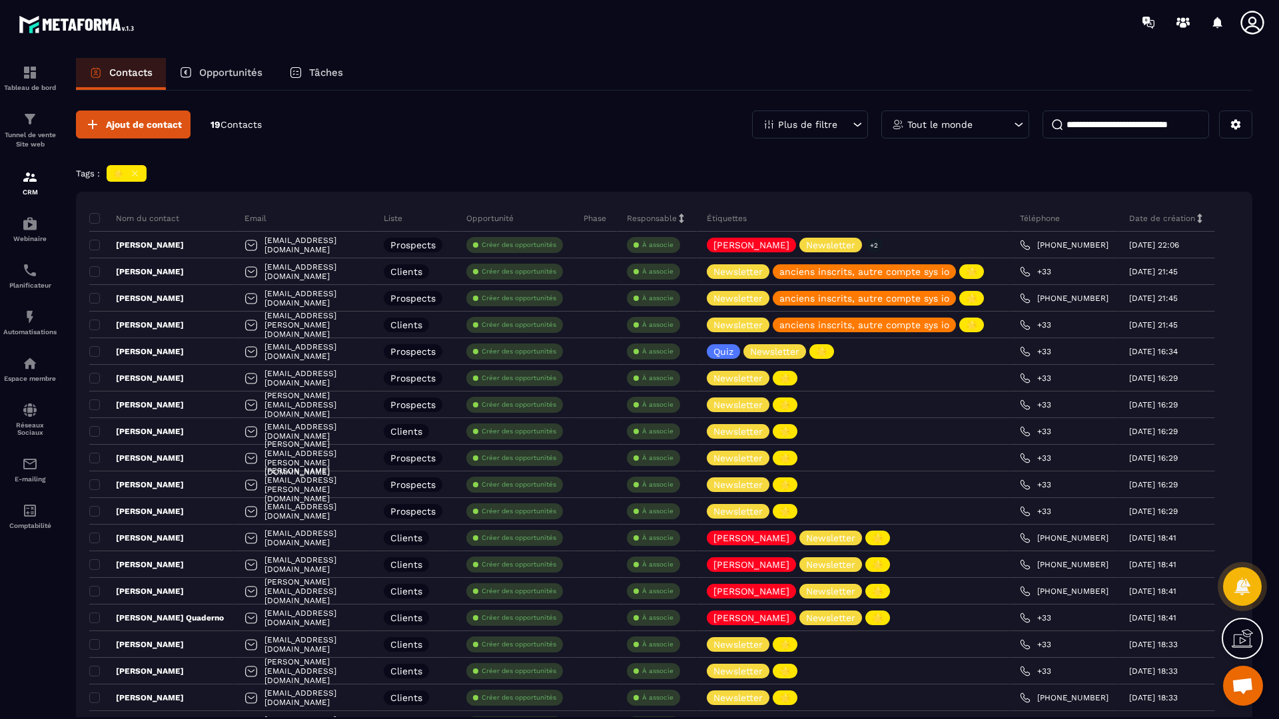
click at [135, 173] on icon at bounding box center [135, 174] width 10 height 10
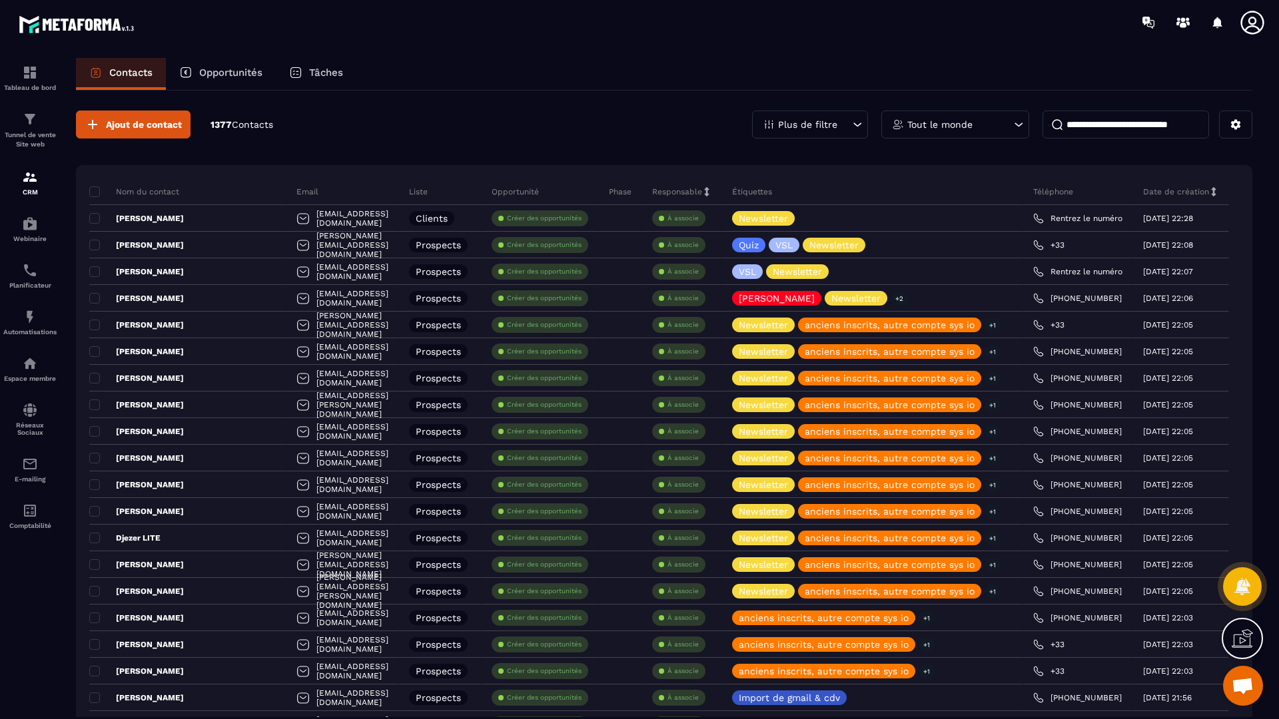
click at [1107, 125] on input at bounding box center [1125, 125] width 167 height 28
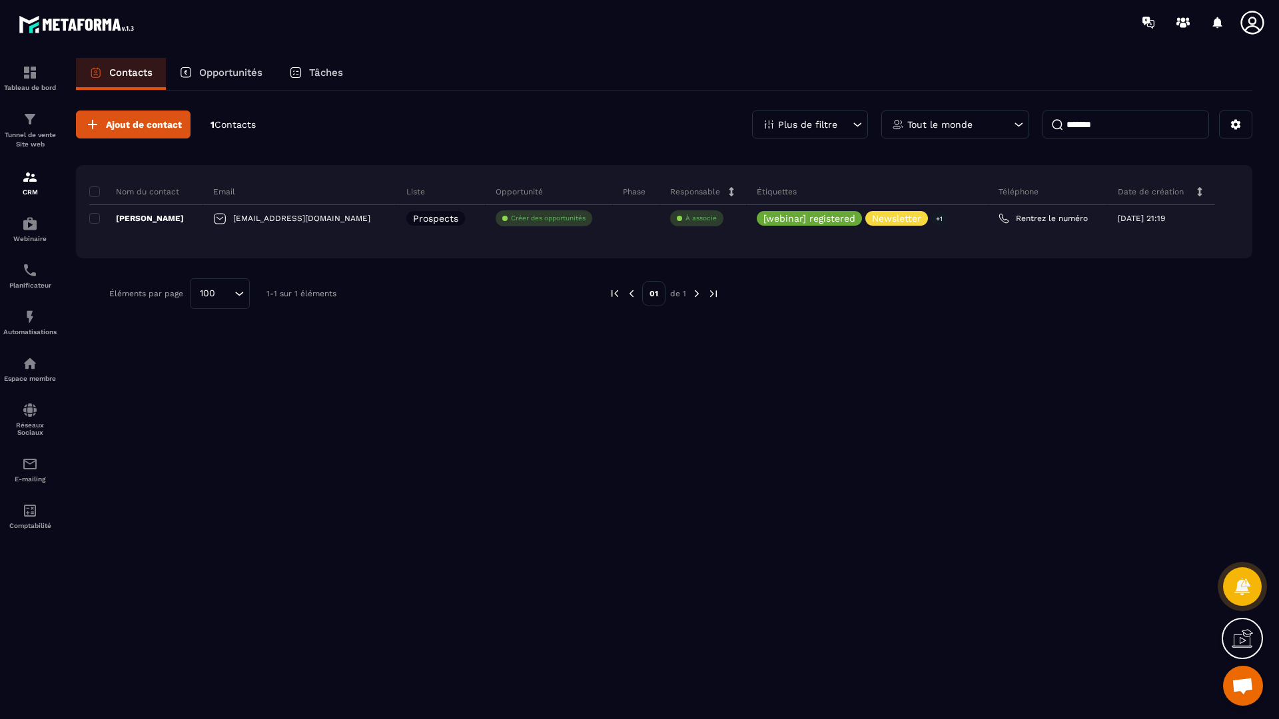
type input "*******"
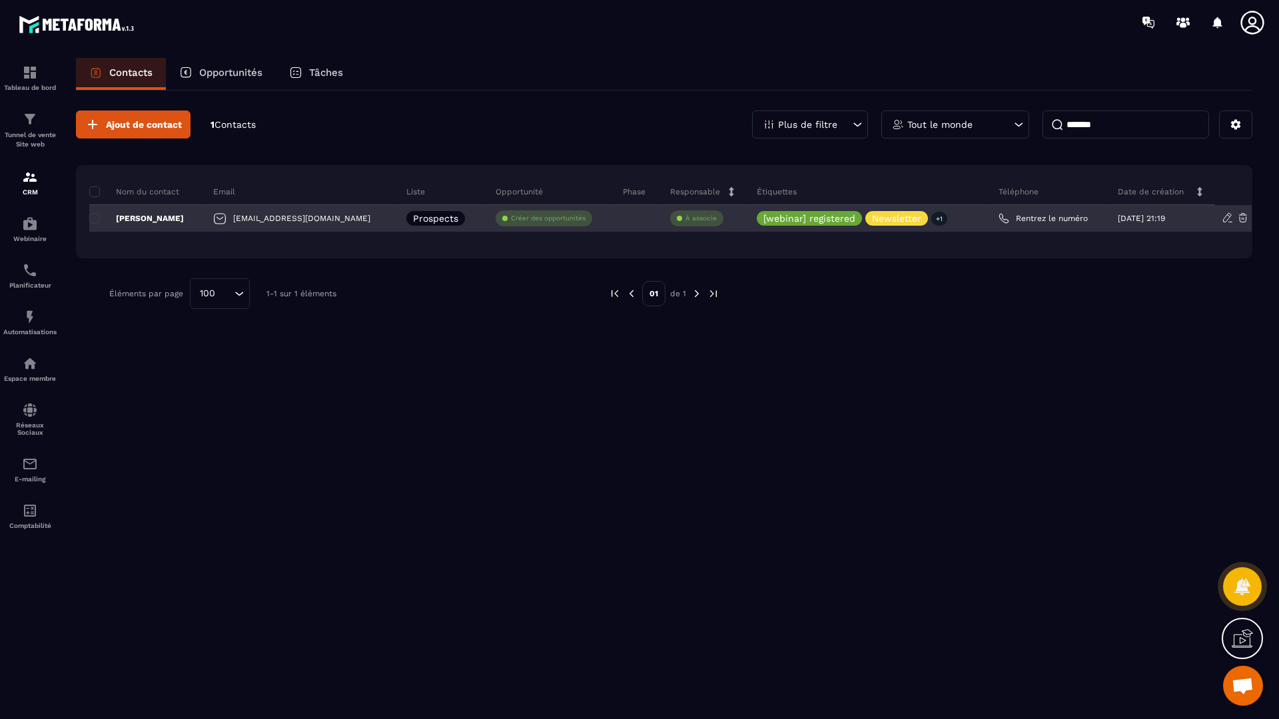
click at [546, 215] on p "Créer des opportunités" at bounding box center [548, 218] width 75 height 9
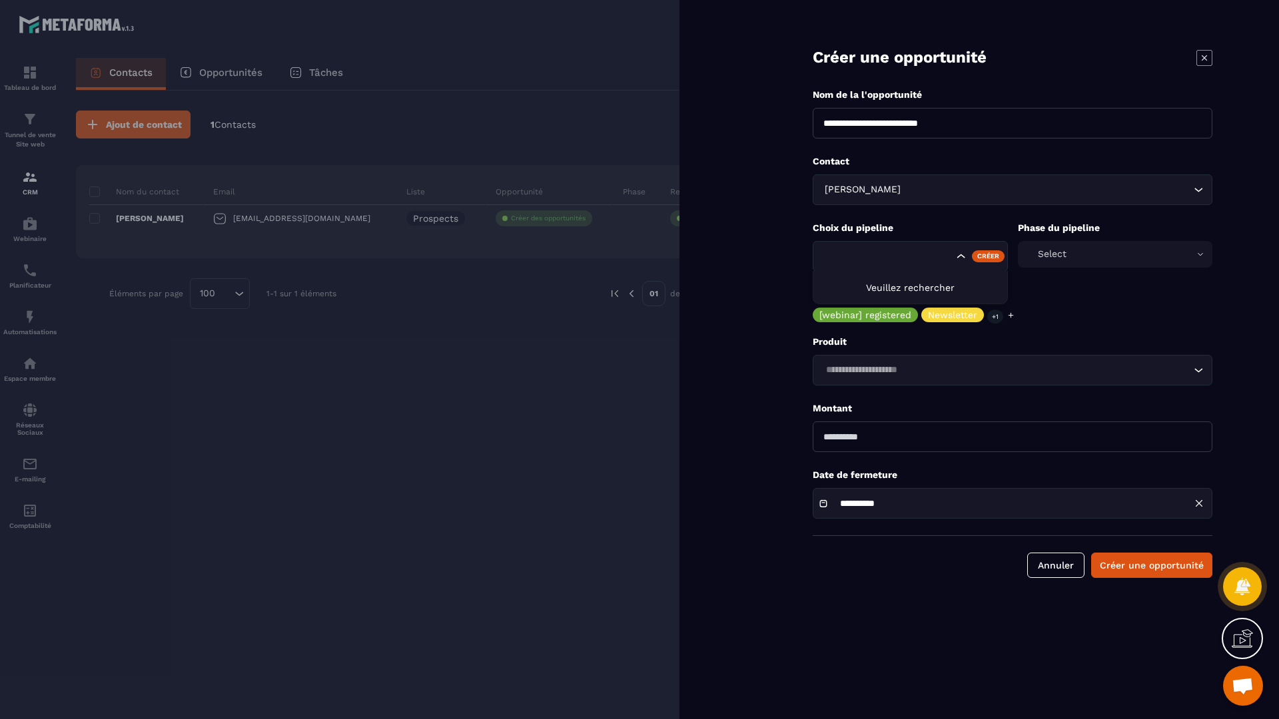
click at [877, 261] on input "Search for option" at bounding box center [887, 256] width 132 height 15
click at [934, 287] on span "Veuillez rechercher" at bounding box center [910, 287] width 89 height 11
click at [898, 245] on div "Search for option" at bounding box center [910, 256] width 195 height 31
click at [1097, 253] on div "Select" at bounding box center [1115, 254] width 195 height 27
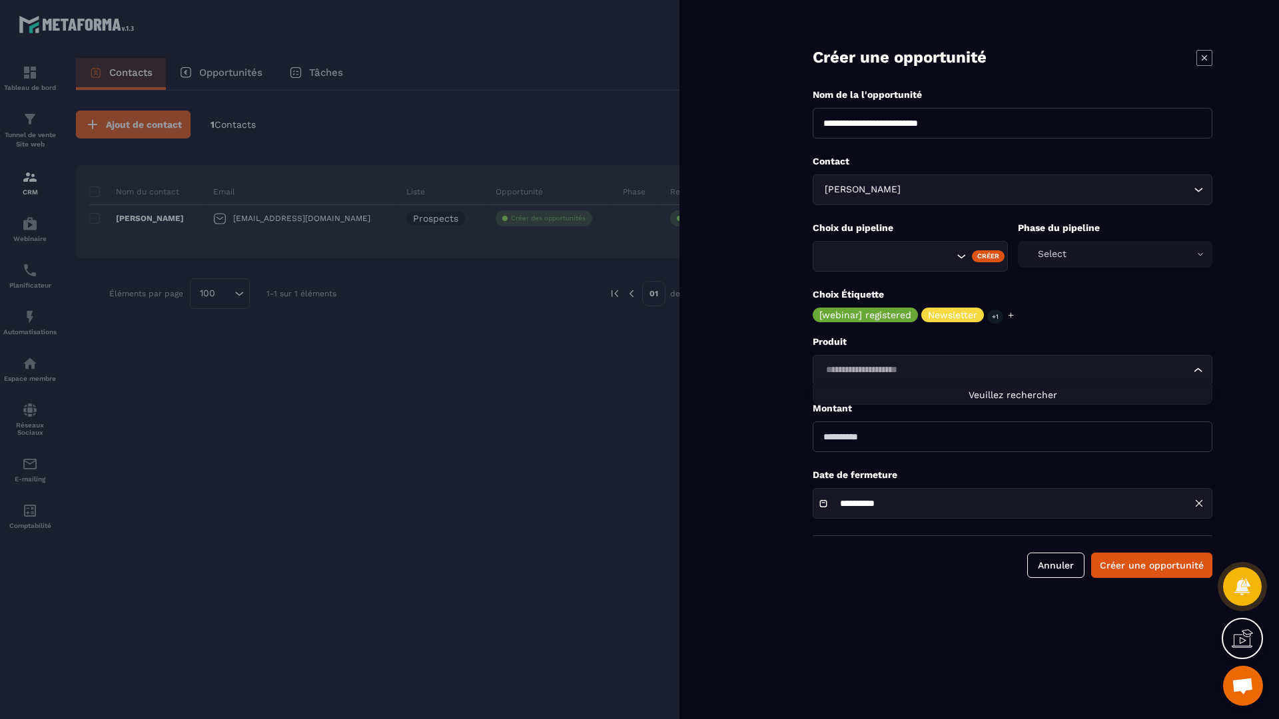
click at [939, 374] on input "Search for option" at bounding box center [1005, 370] width 369 height 15
click at [940, 573] on div "Annuler Créer une opportunité" at bounding box center [1013, 565] width 400 height 25
click at [1217, 56] on form "**********" at bounding box center [1012, 302] width 533 height 605
click at [1196, 58] on icon at bounding box center [1204, 58] width 16 height 16
